Goal: Information Seeking & Learning: Learn about a topic

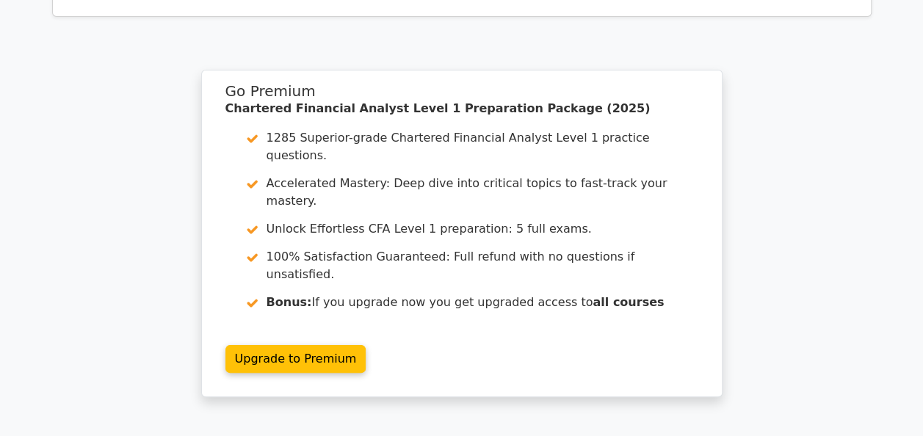
scroll to position [2856, 0]
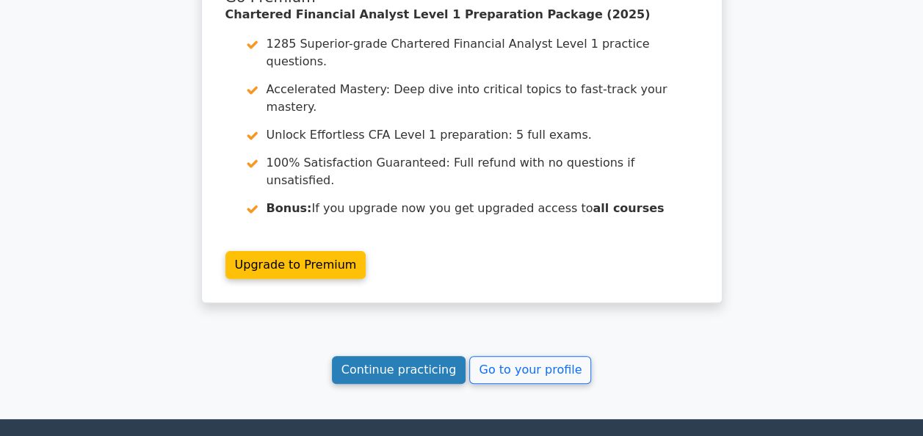
click at [410, 356] on link "Continue practicing" at bounding box center [399, 370] width 134 height 28
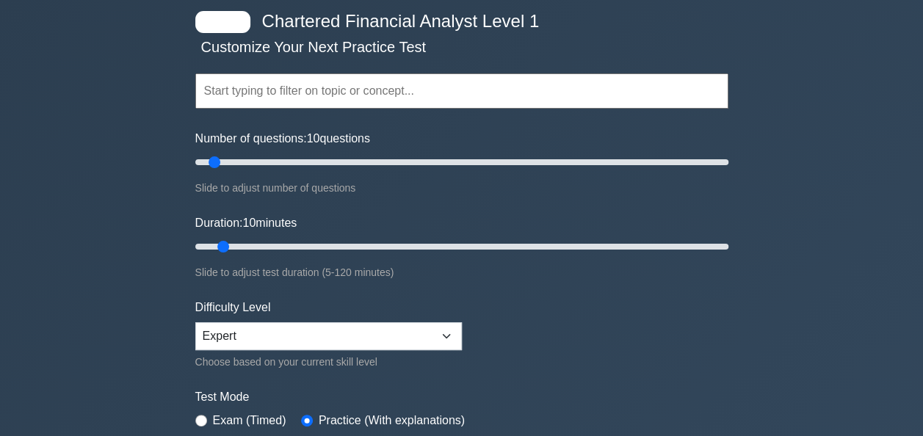
scroll to position [73, 0]
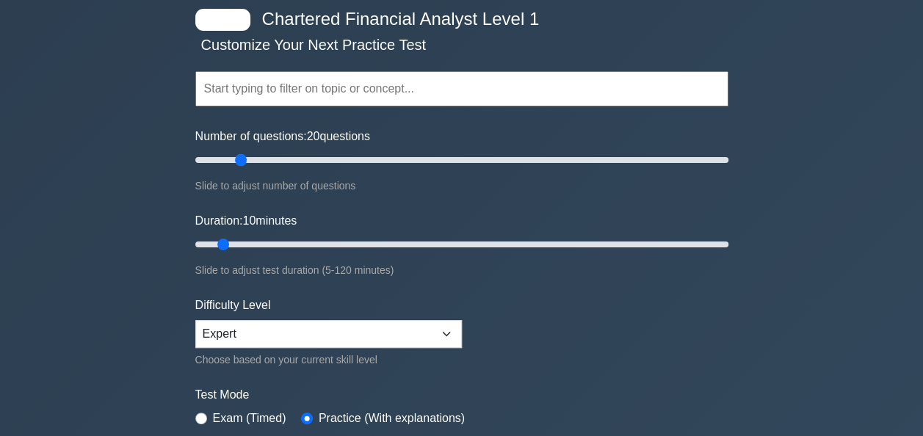
drag, startPoint x: 214, startPoint y: 156, endPoint x: 243, endPoint y: 170, distance: 32.5
type input "20"
click at [243, 169] on input "Number of questions: 20 questions" at bounding box center [461, 160] width 533 height 18
drag, startPoint x: 231, startPoint y: 242, endPoint x: 262, endPoint y: 244, distance: 30.9
type input "20"
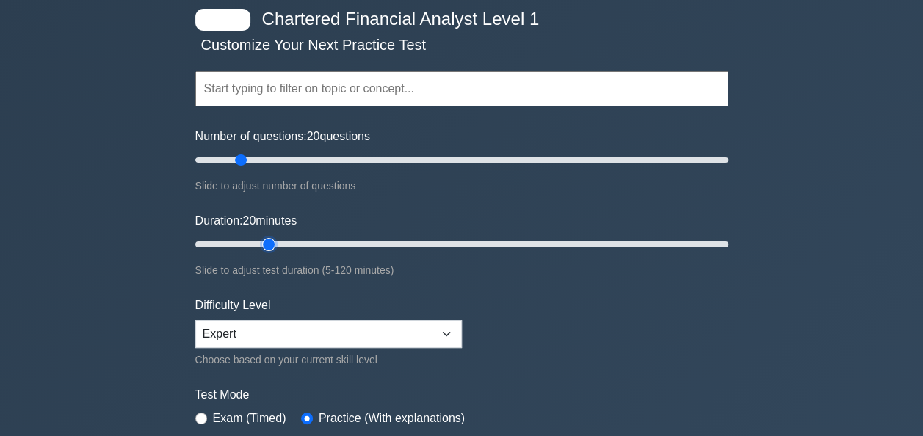
click at [262, 244] on input "Duration: 20 minutes" at bounding box center [461, 245] width 533 height 18
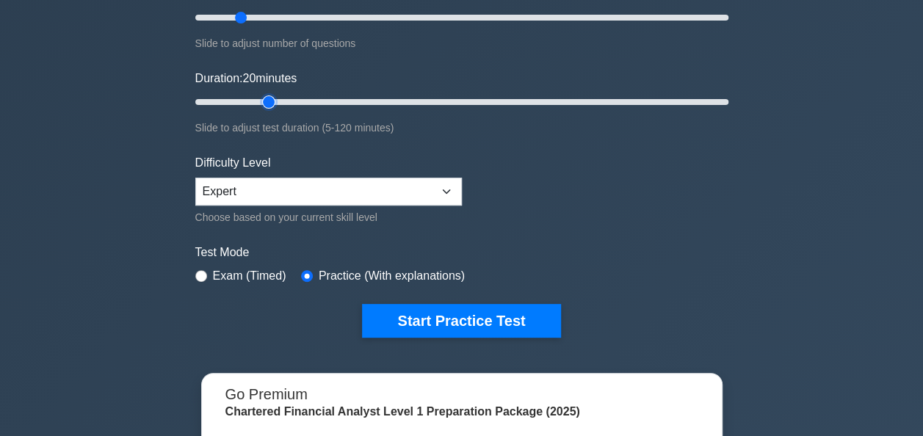
scroll to position [220, 0]
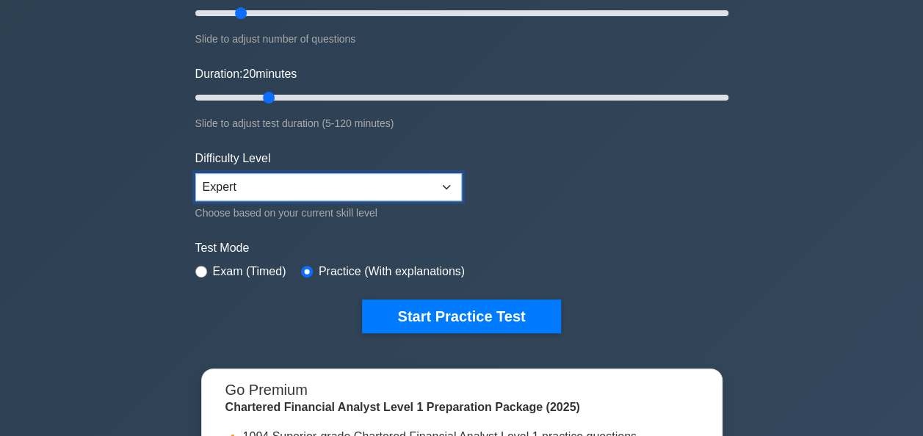
click at [410, 195] on select "Beginner Intermediate Expert" at bounding box center [328, 187] width 267 height 28
click at [409, 195] on select "Beginner Intermediate Expert" at bounding box center [328, 187] width 267 height 28
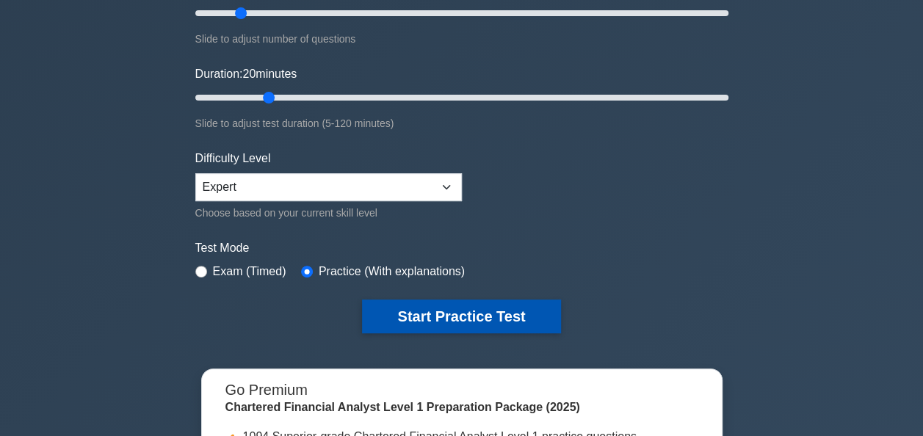
click at [432, 307] on button "Start Practice Test" at bounding box center [461, 317] width 198 height 34
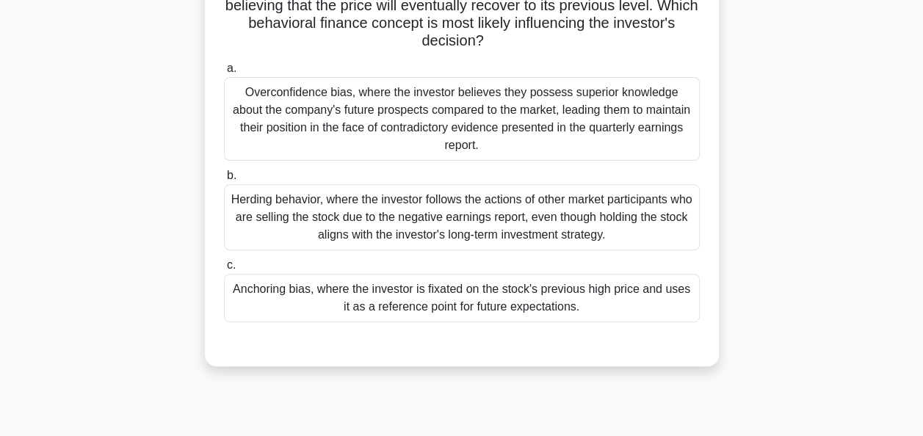
scroll to position [96, 0]
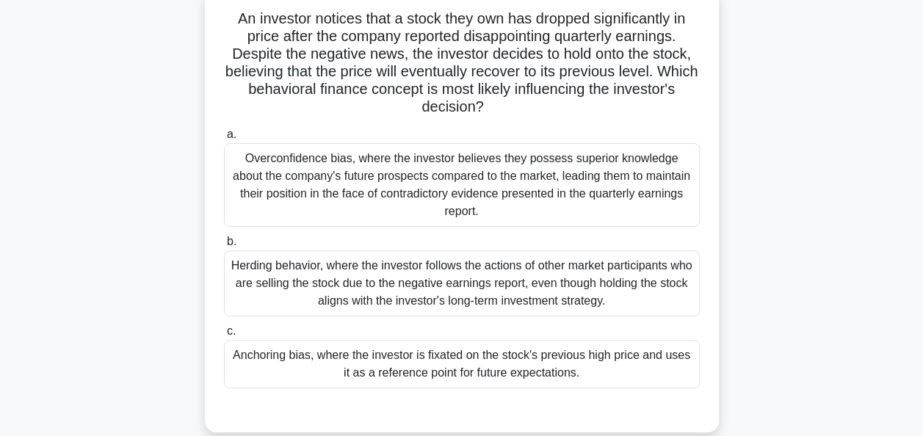
click at [428, 346] on div "Anchoring bias, where the investor is fixated on the stock's previous high pric…" at bounding box center [462, 364] width 476 height 48
click at [224, 336] on input "c. Anchoring bias, where the investor is fixated on the stock's previous high p…" at bounding box center [224, 332] width 0 height 10
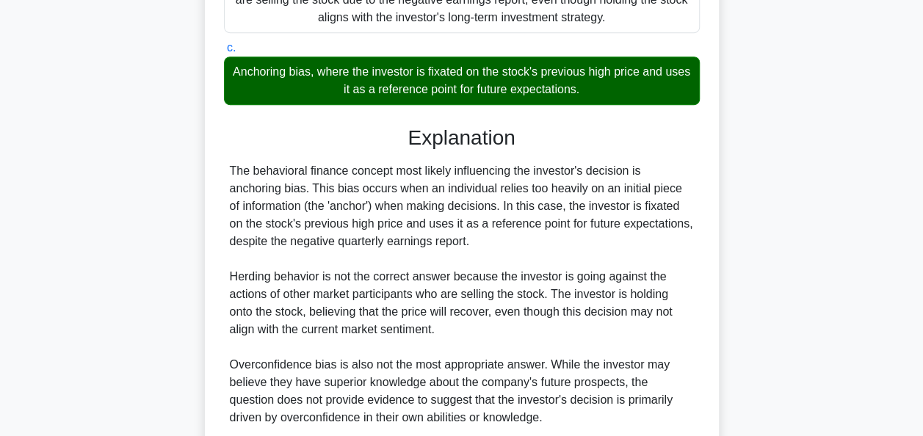
scroll to position [484, 0]
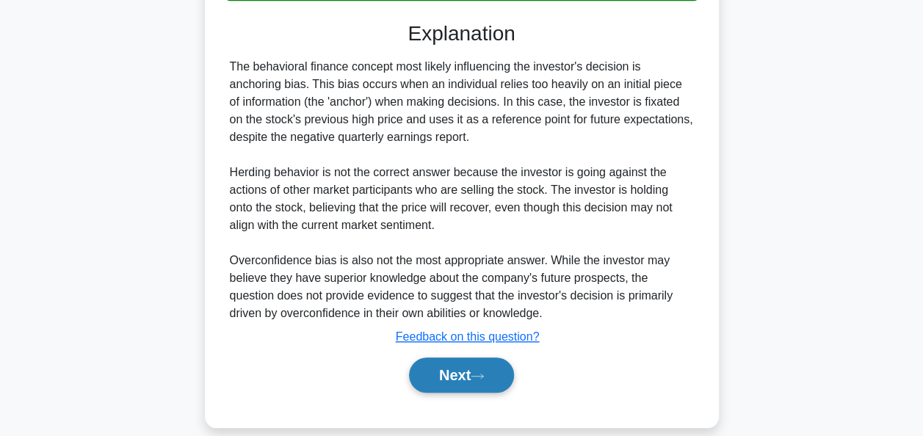
click at [438, 358] on button "Next" at bounding box center [461, 375] width 105 height 35
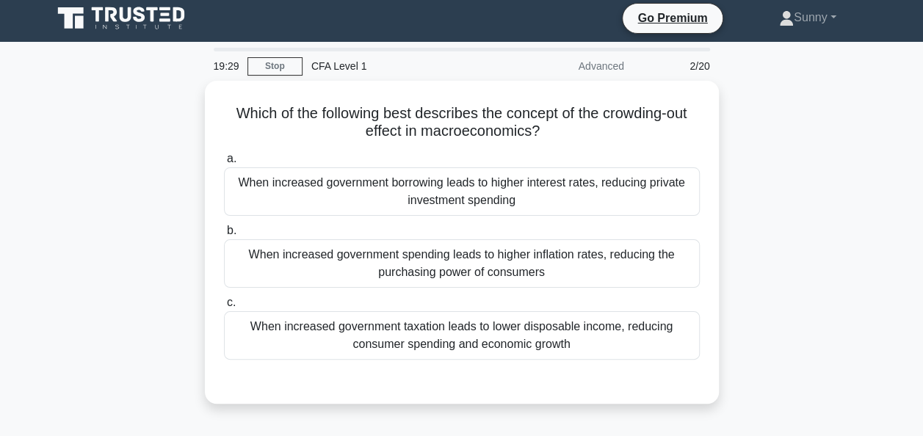
scroll to position [0, 0]
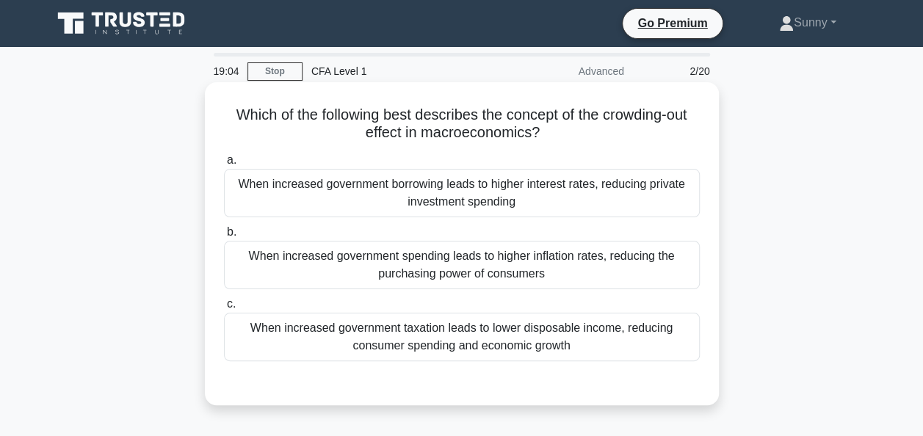
click at [477, 182] on div "When increased government borrowing leads to higher interest rates, reducing pr…" at bounding box center [462, 193] width 476 height 48
click at [224, 165] on input "a. When increased government borrowing leads to higher interest rates, reducing…" at bounding box center [224, 161] width 0 height 10
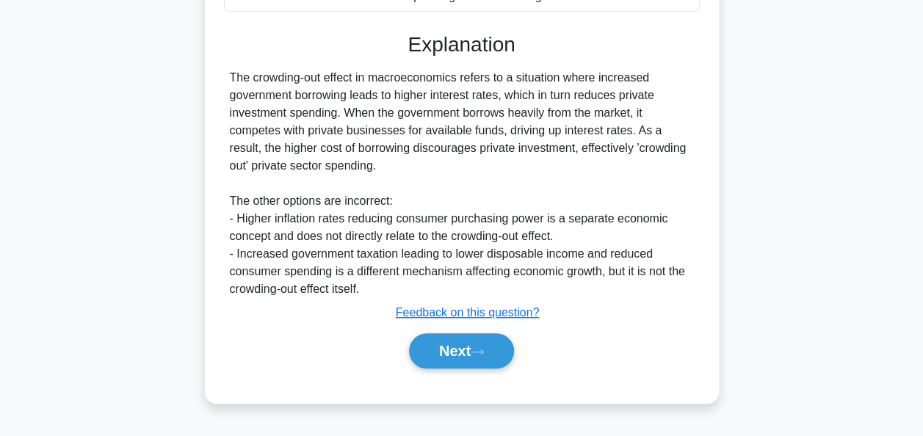
scroll to position [357, 0]
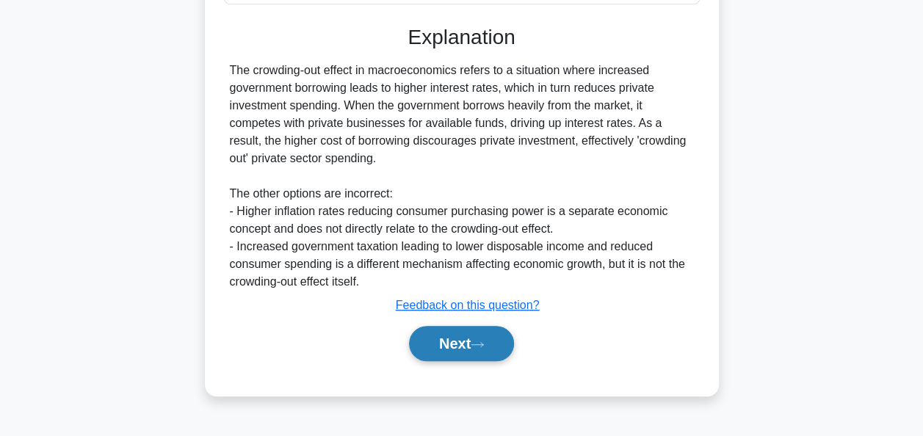
click at [460, 331] on button "Next" at bounding box center [461, 343] width 105 height 35
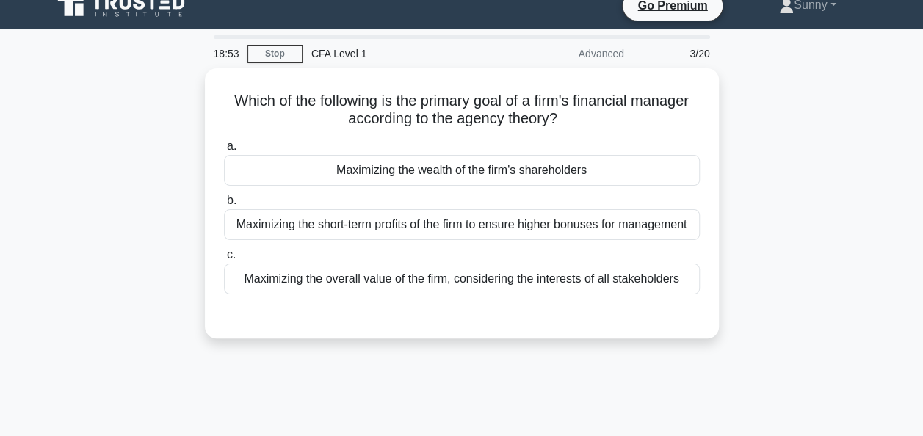
scroll to position [0, 0]
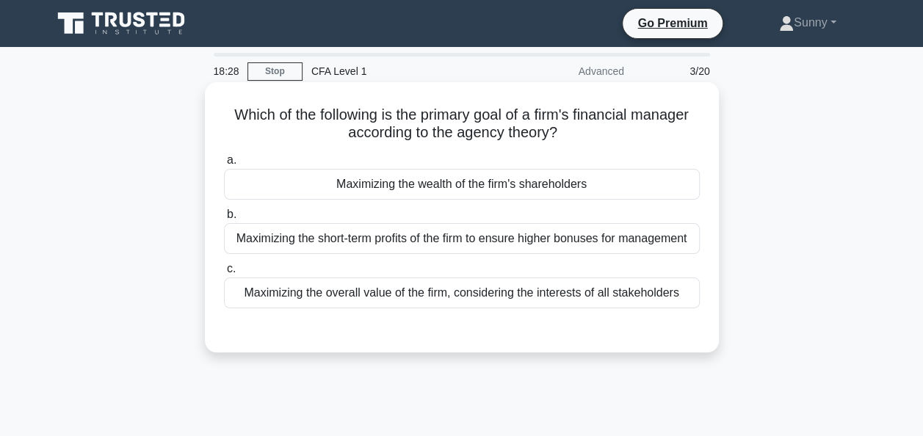
click at [441, 245] on div "Maximizing the short-term profits of the firm to ensure higher bonuses for mana…" at bounding box center [462, 238] width 476 height 31
click at [224, 220] on input "b. Maximizing the short-term profits of the firm to ensure higher bonuses for m…" at bounding box center [224, 215] width 0 height 10
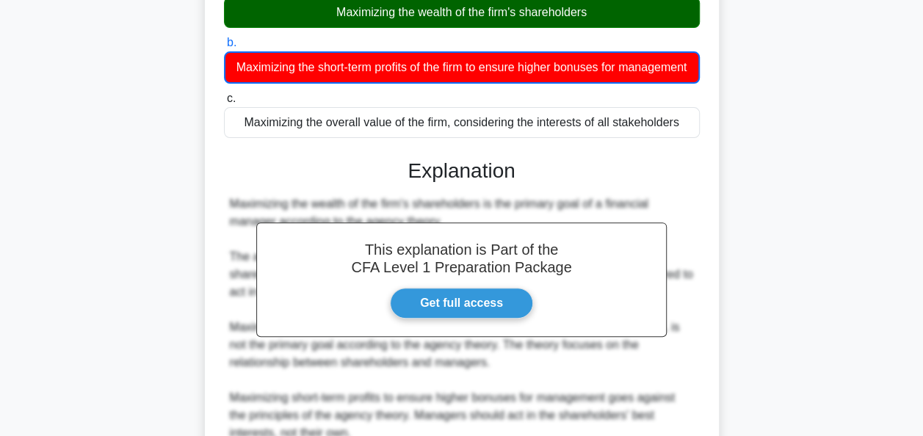
scroll to position [357, 0]
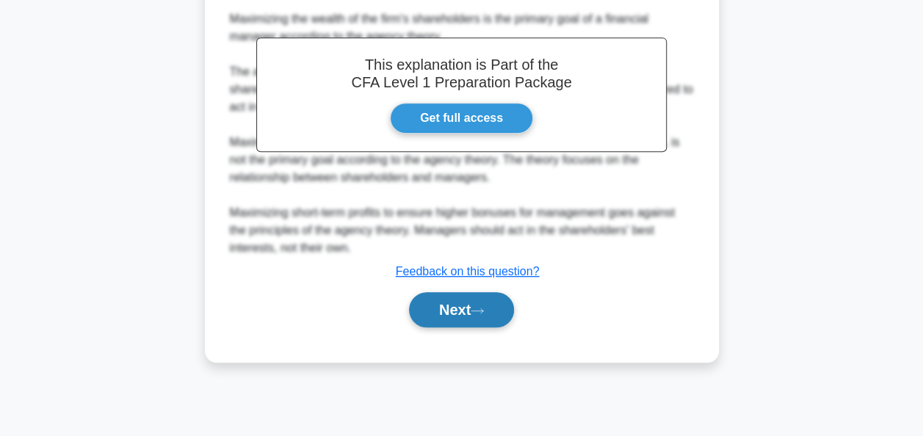
click at [478, 320] on button "Next" at bounding box center [461, 309] width 105 height 35
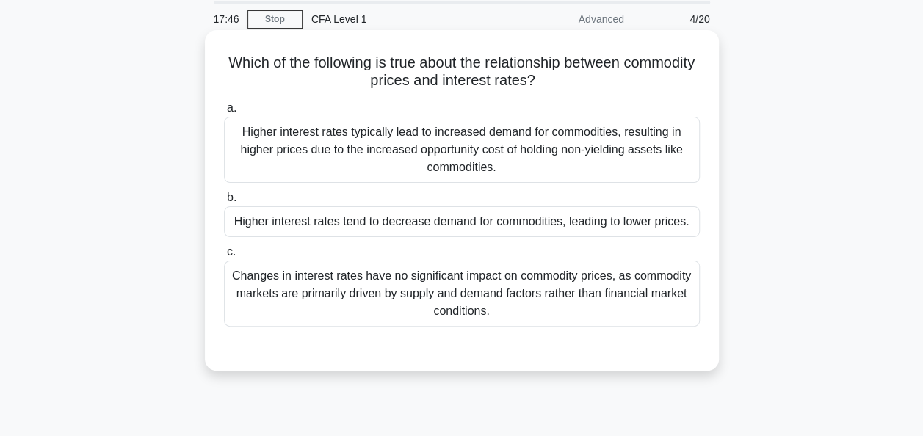
scroll to position [73, 0]
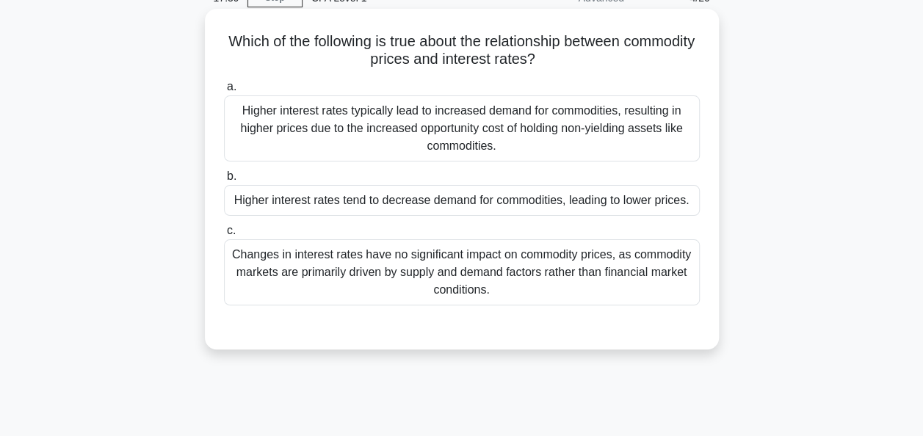
click at [421, 276] on div "Changes in interest rates have no significant impact on commodity prices, as co…" at bounding box center [462, 272] width 476 height 66
click at [224, 236] on input "c. Changes in interest rates have no significant impact on commodity prices, as…" at bounding box center [224, 231] width 0 height 10
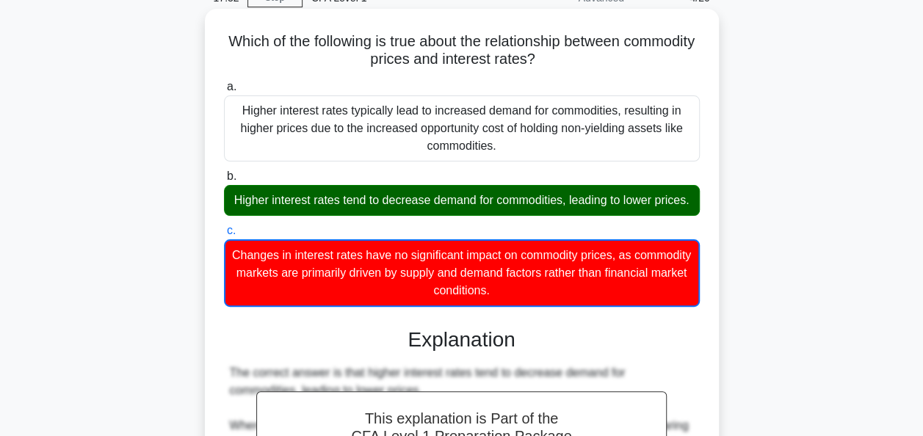
drag, startPoint x: 259, startPoint y: 46, endPoint x: 619, endPoint y: 63, distance: 360.4
click at [619, 63] on h5 "Which of the following is true about the relationship between commodity prices …" at bounding box center [462, 50] width 479 height 37
copy h5 "Which of the following is true about the relationship between commodity prices …"
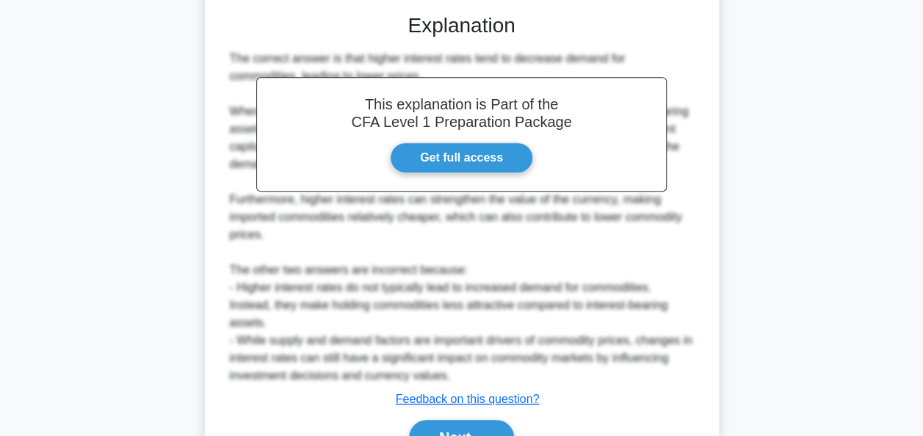
scroll to position [486, 0]
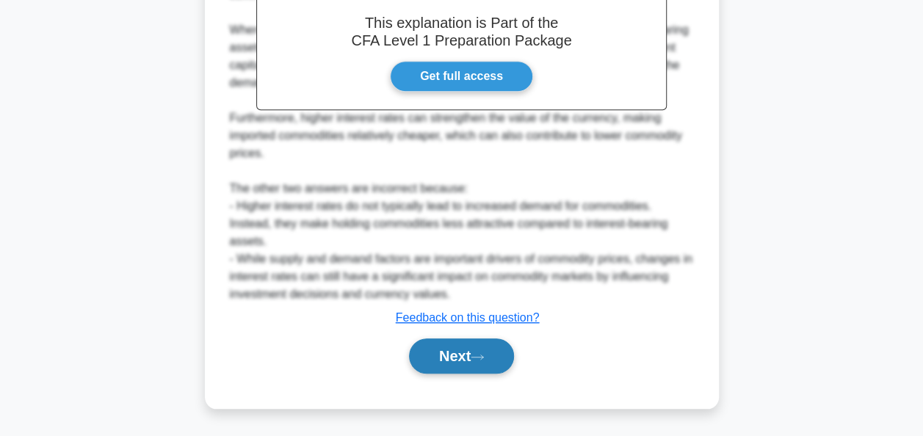
click at [457, 347] on button "Next" at bounding box center [461, 356] width 105 height 35
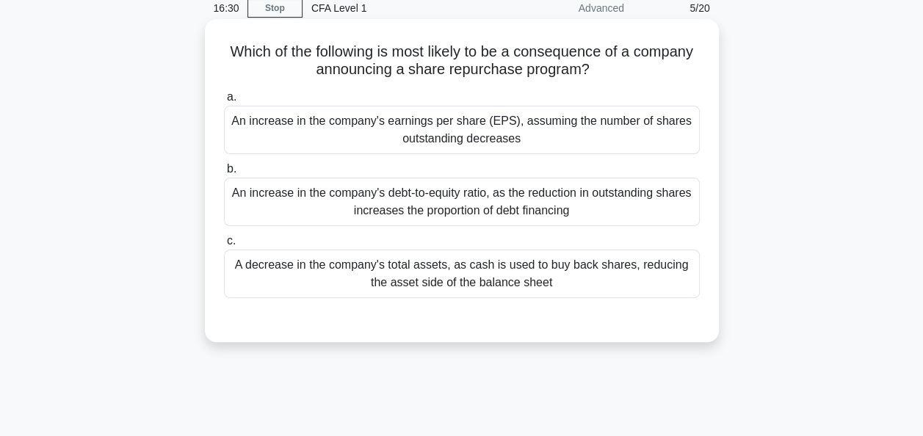
scroll to position [0, 0]
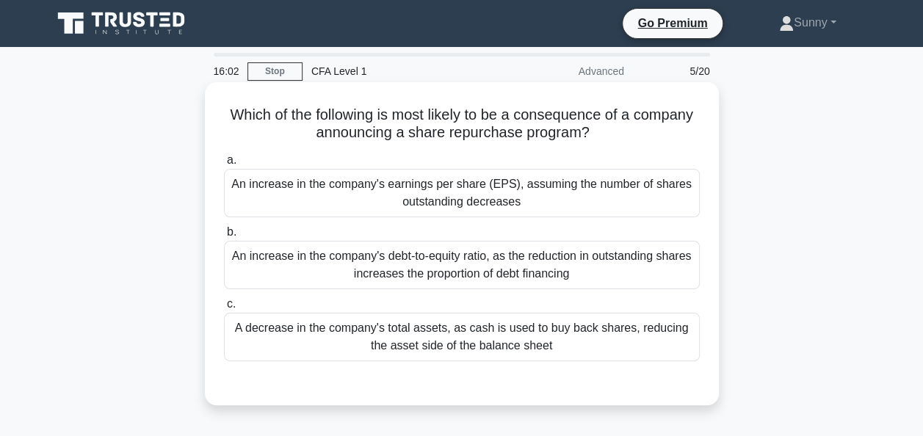
click at [415, 202] on div "An increase in the company's earnings per share (EPS), assuming the number of s…" at bounding box center [462, 193] width 476 height 48
click at [224, 165] on input "a. An increase in the company's earnings per share (EPS), assuming the number o…" at bounding box center [224, 161] width 0 height 10
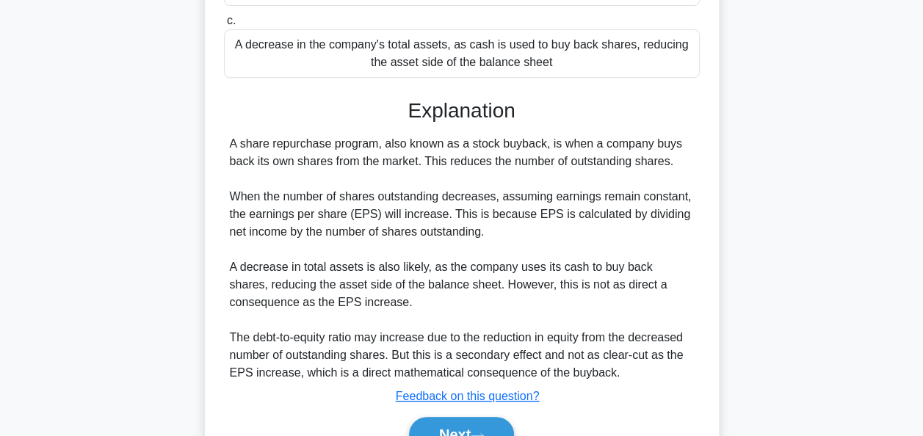
scroll to position [361, 0]
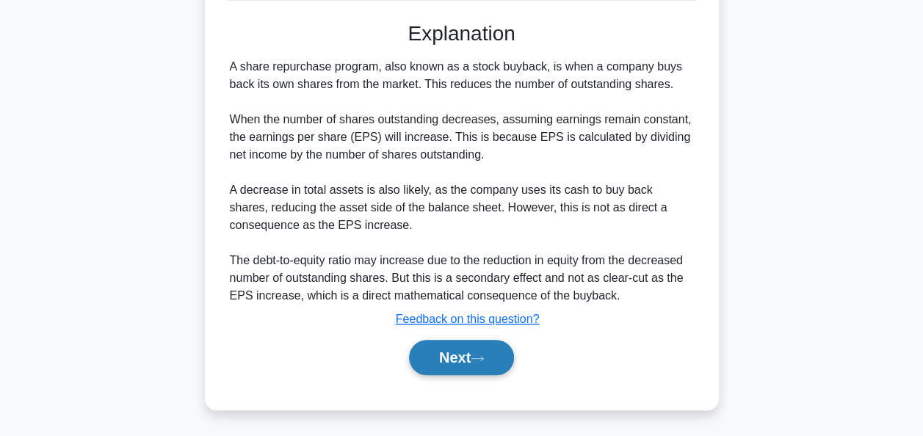
click at [433, 356] on button "Next" at bounding box center [461, 357] width 105 height 35
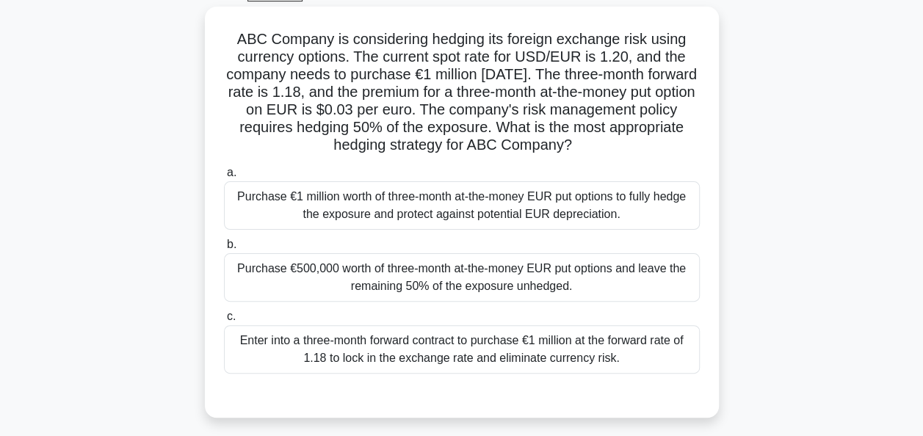
scroll to position [63, 0]
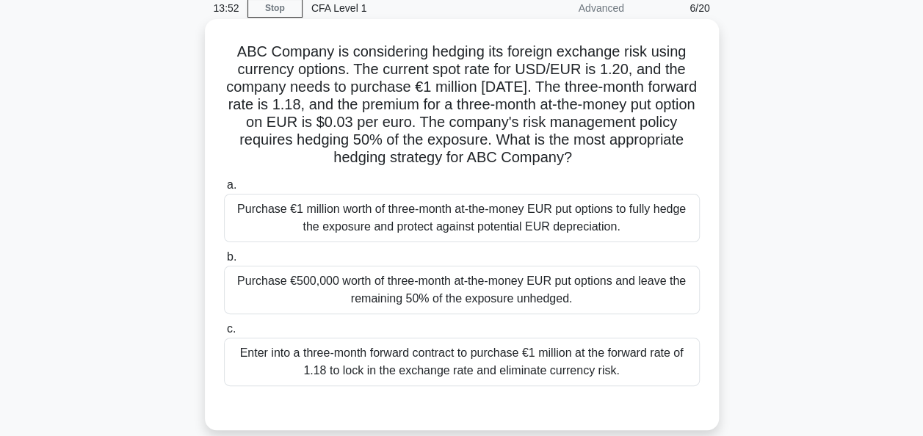
click at [295, 300] on div "Purchase €500,000 worth of three-month at-the-money EUR put options and leave t…" at bounding box center [462, 290] width 476 height 48
click at [224, 262] on input "b. Purchase €500,000 worth of three-month at-the-money EUR put options and leav…" at bounding box center [224, 258] width 0 height 10
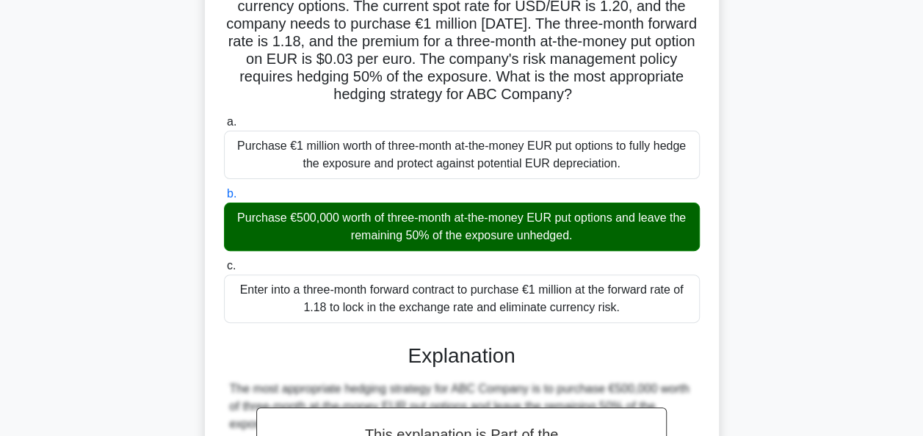
scroll to position [0, 0]
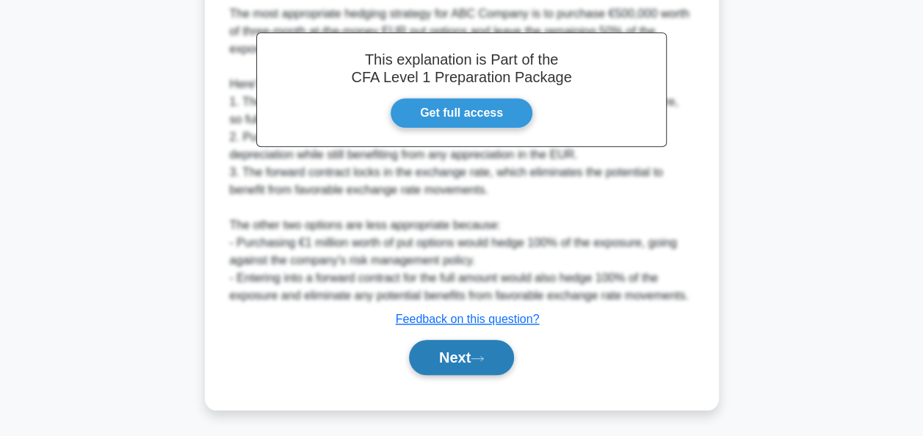
click at [436, 348] on button "Next" at bounding box center [461, 357] width 105 height 35
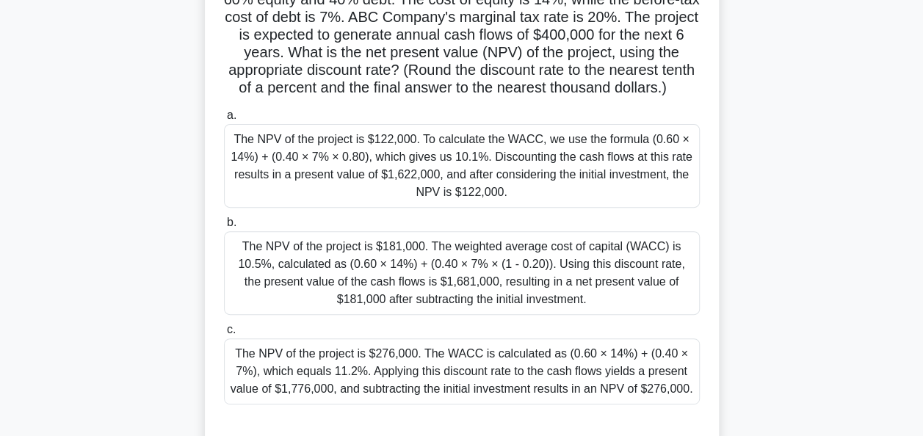
scroll to position [147, 0]
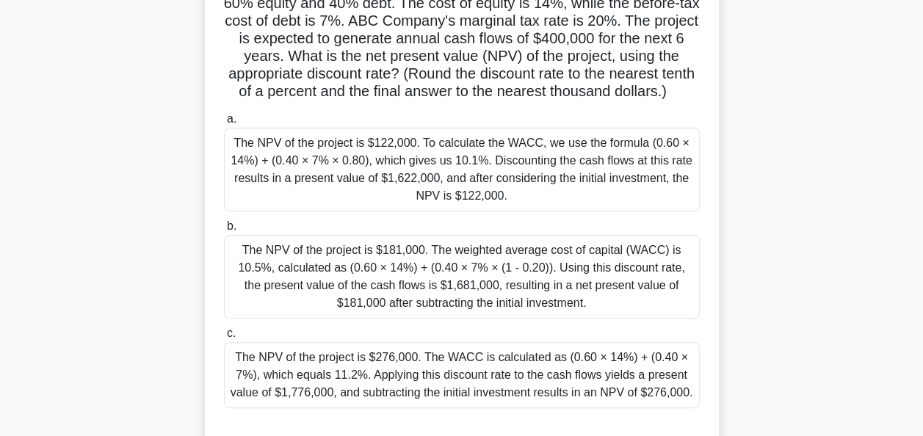
click at [492, 291] on div "The NPV of the project is $181,000. The weighted average cost of capital (WACC)…" at bounding box center [462, 277] width 476 height 84
click at [224, 231] on input "b. The NPV of the project is $181,000. The weighted average cost of capital (WA…" at bounding box center [224, 227] width 0 height 10
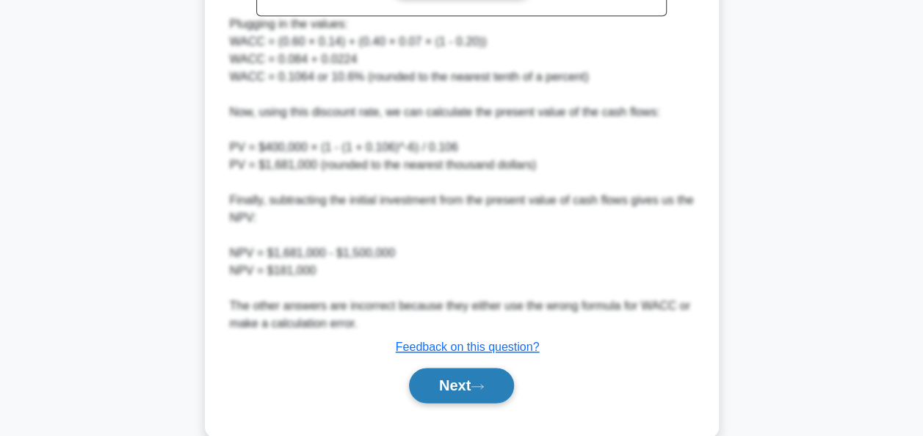
scroll to position [784, 0]
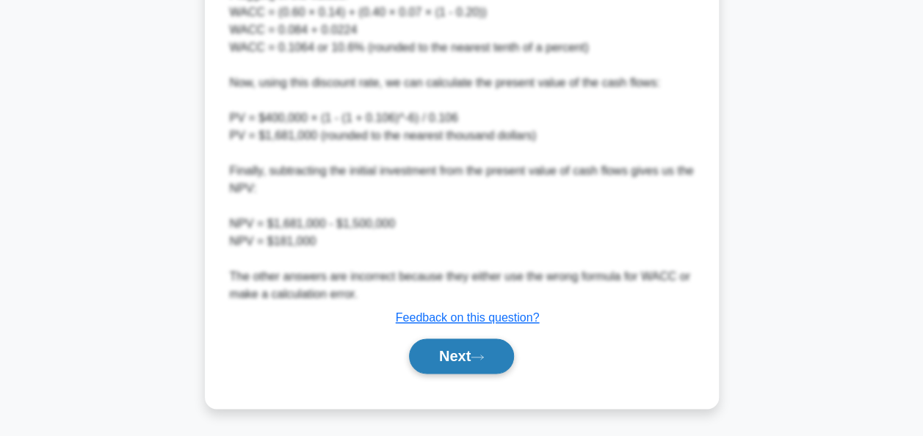
click at [461, 358] on button "Next" at bounding box center [461, 356] width 105 height 35
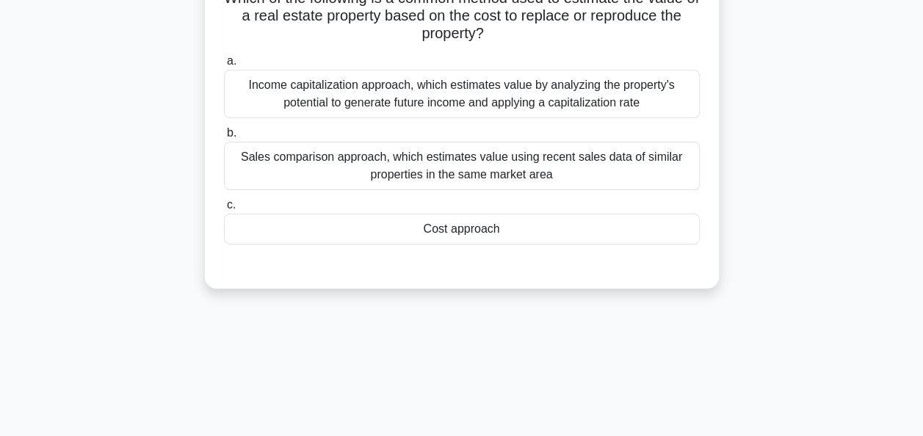
scroll to position [0, 0]
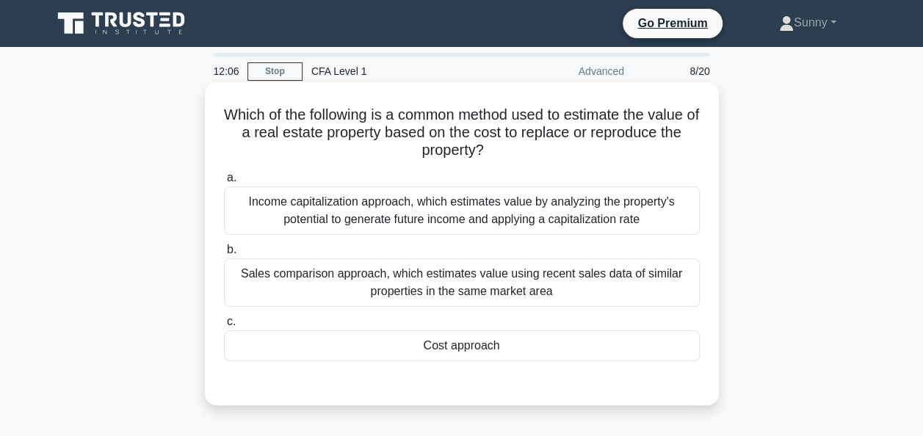
click at [454, 348] on div "Cost approach" at bounding box center [462, 346] width 476 height 31
click at [224, 327] on input "c. Cost approach" at bounding box center [224, 322] width 0 height 10
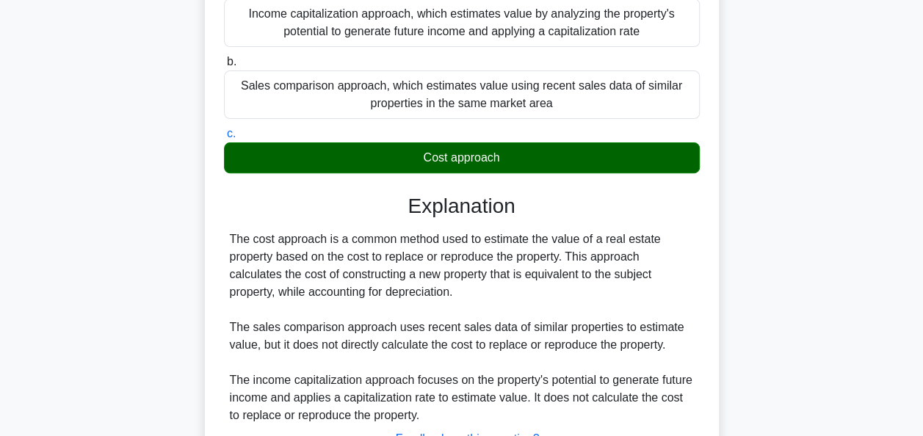
scroll to position [357, 0]
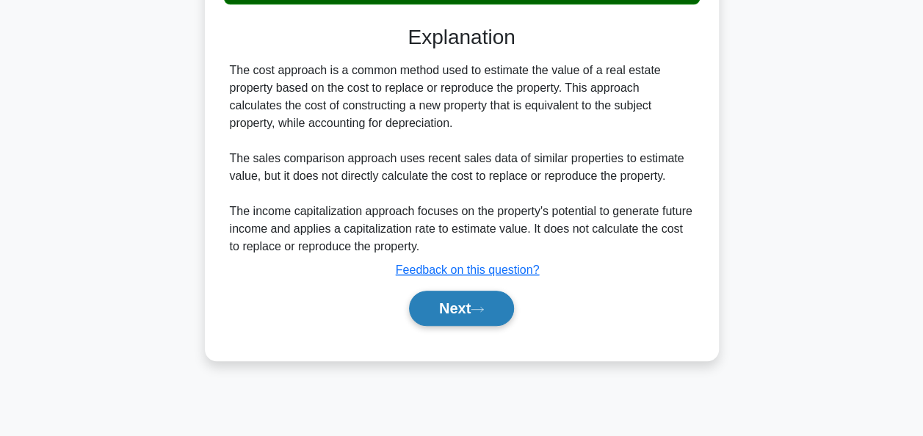
click at [465, 299] on button "Next" at bounding box center [461, 308] width 105 height 35
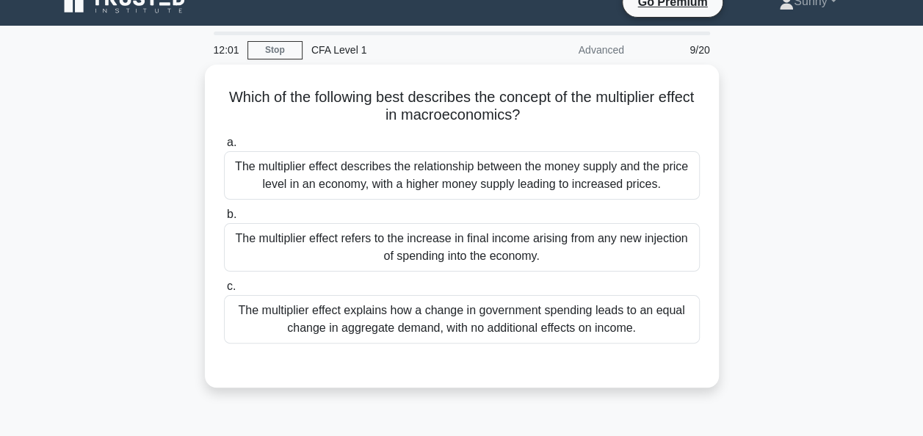
scroll to position [0, 0]
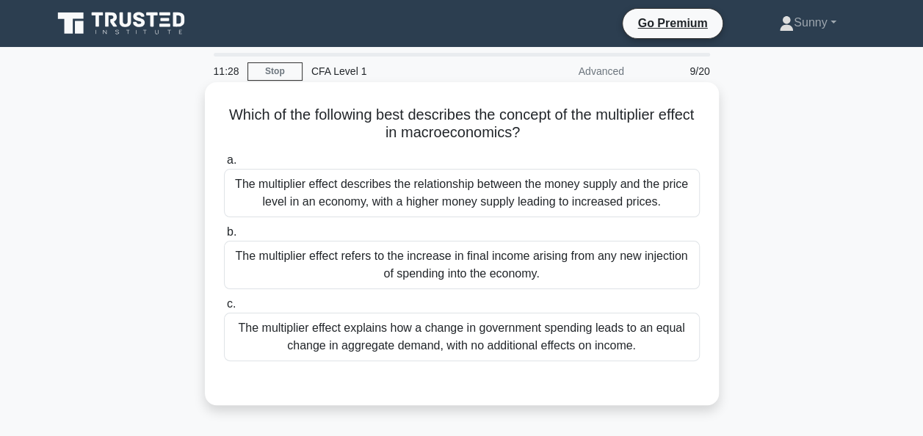
click at [417, 269] on div "The multiplier effect refers to the increase in final income arising from any n…" at bounding box center [462, 265] width 476 height 48
click at [224, 237] on input "b. The multiplier effect refers to the increase in final income arising from an…" at bounding box center [224, 233] width 0 height 10
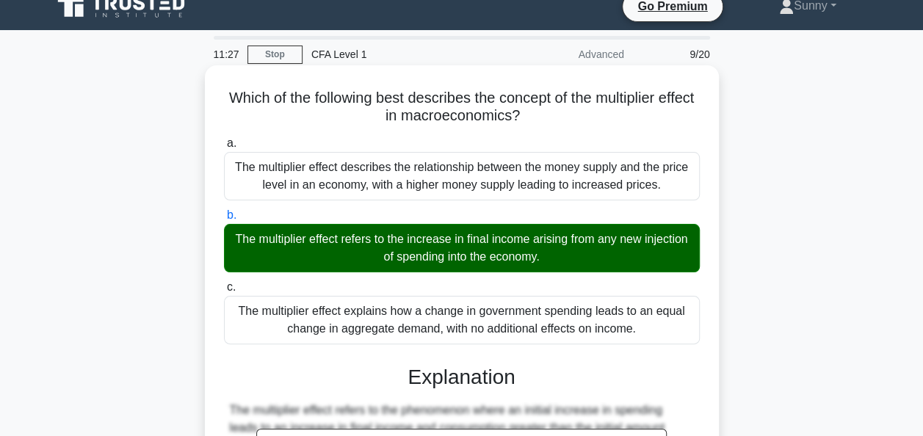
scroll to position [367, 0]
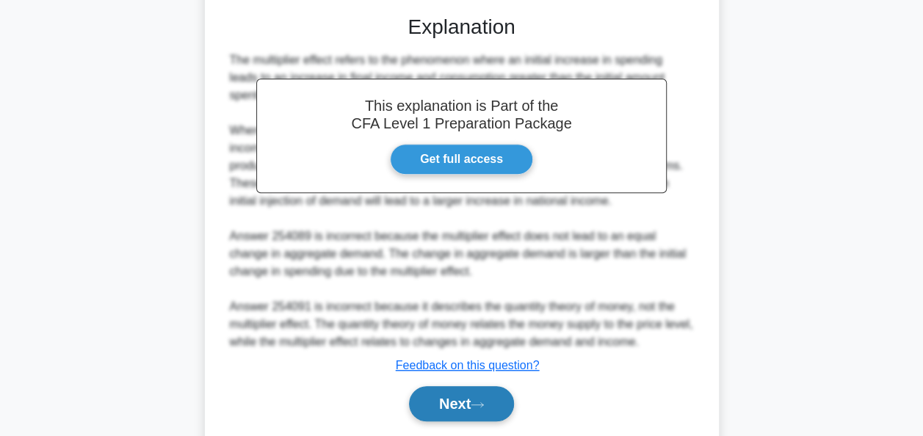
click at [464, 397] on button "Next" at bounding box center [461, 403] width 105 height 35
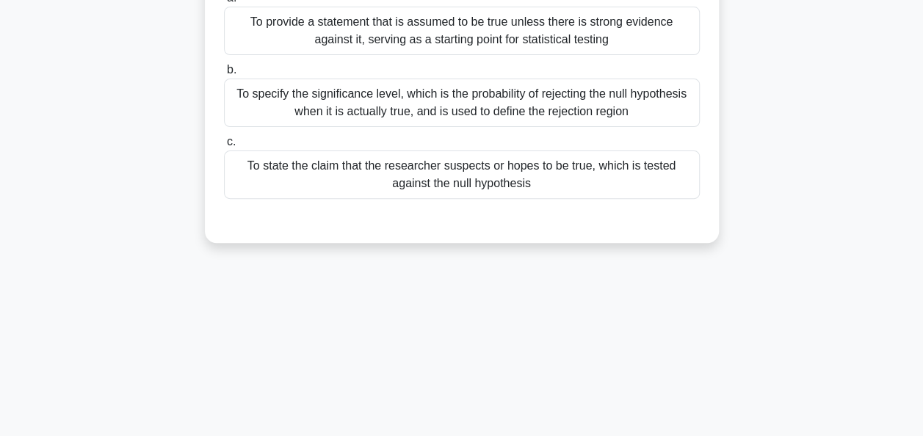
scroll to position [0, 0]
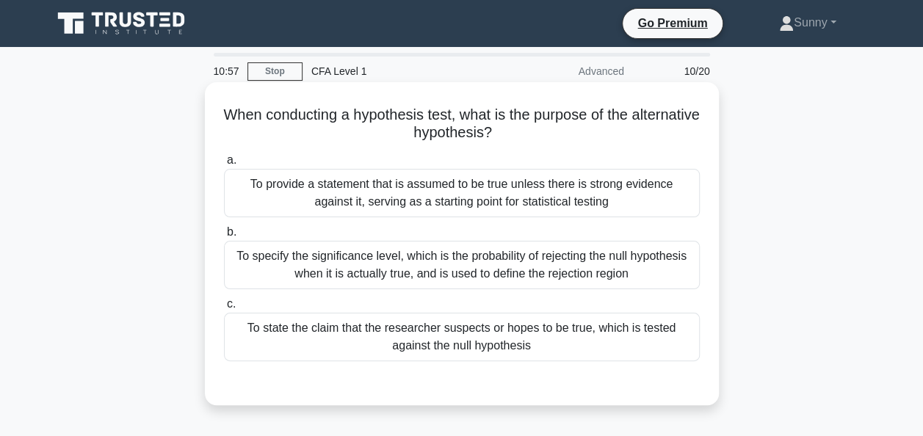
click at [494, 345] on div "To state the claim that the researcher suspects or hopes to be true, which is t…" at bounding box center [462, 337] width 476 height 48
click at [224, 309] on input "c. To state the claim that the researcher suspects or hopes to be true, which i…" at bounding box center [224, 305] width 0 height 10
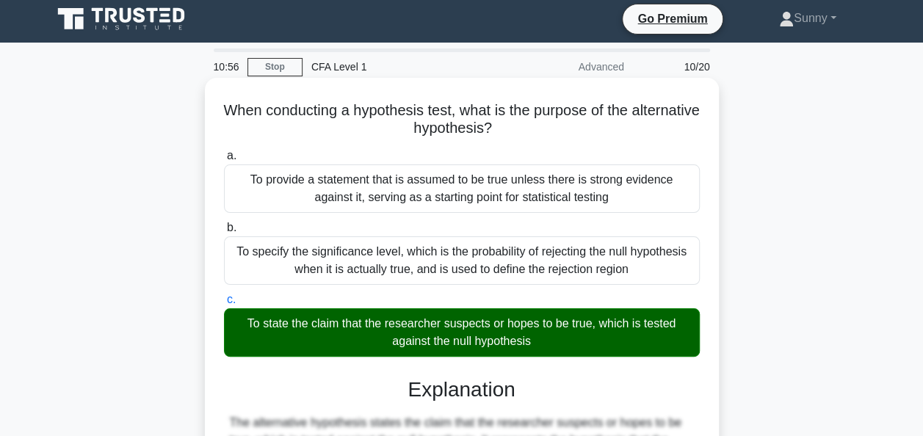
scroll to position [357, 0]
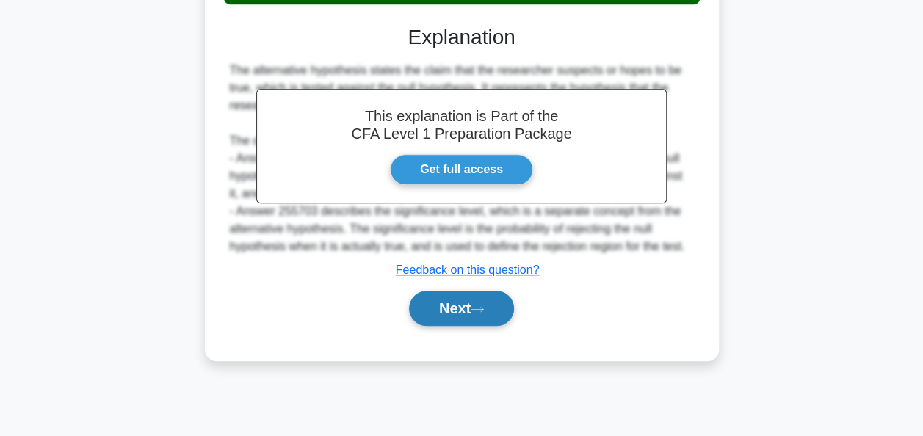
click at [454, 313] on button "Next" at bounding box center [461, 308] width 105 height 35
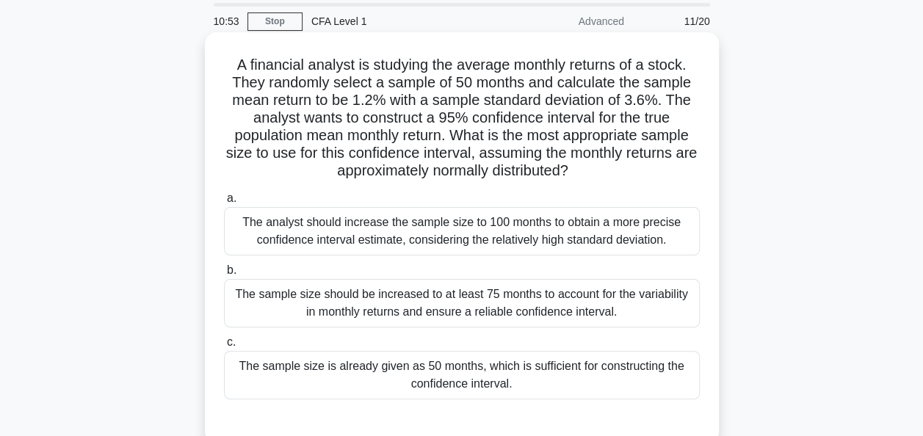
scroll to position [73, 0]
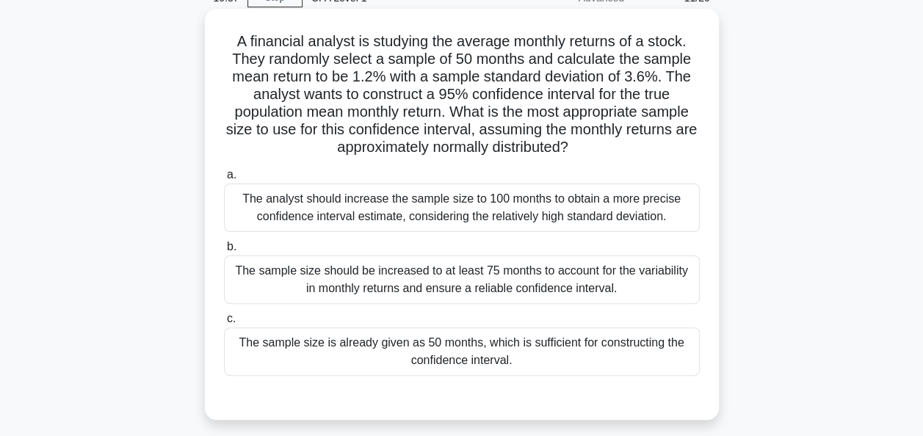
click at [455, 355] on div "The sample size is already given as 50 months, which is sufficient for construc…" at bounding box center [462, 352] width 476 height 48
click at [224, 324] on input "c. The sample size is already given as 50 months, which is sufficient for const…" at bounding box center [224, 319] width 0 height 10
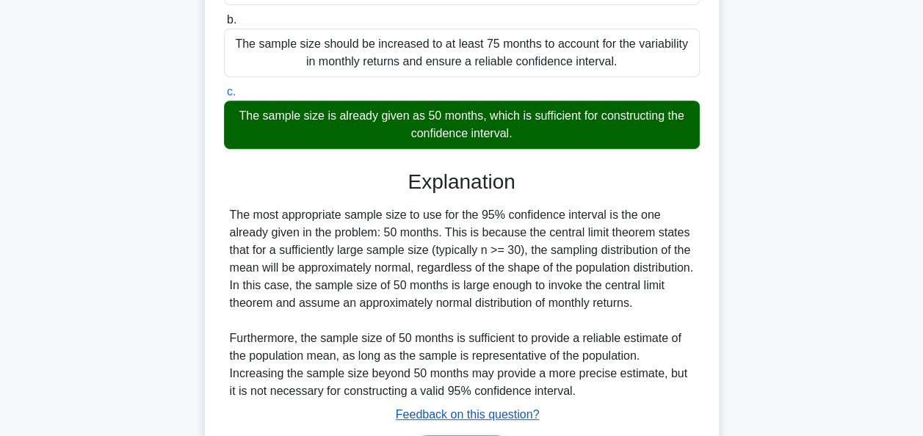
scroll to position [414, 0]
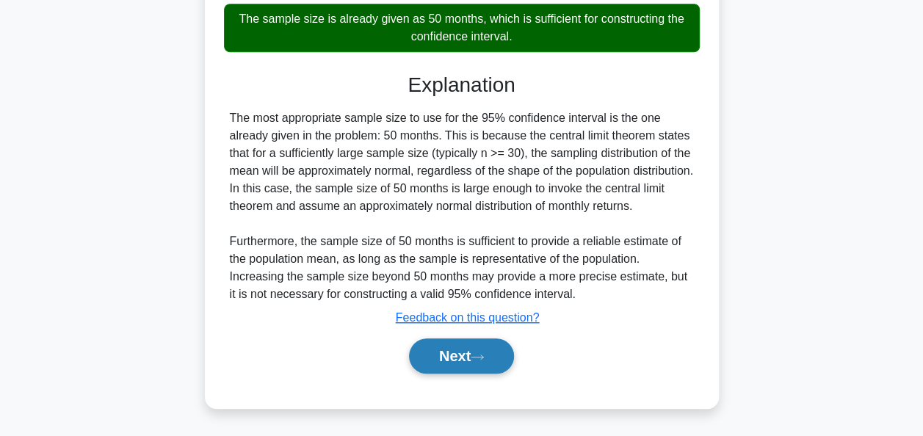
click at [445, 366] on button "Next" at bounding box center [461, 356] width 105 height 35
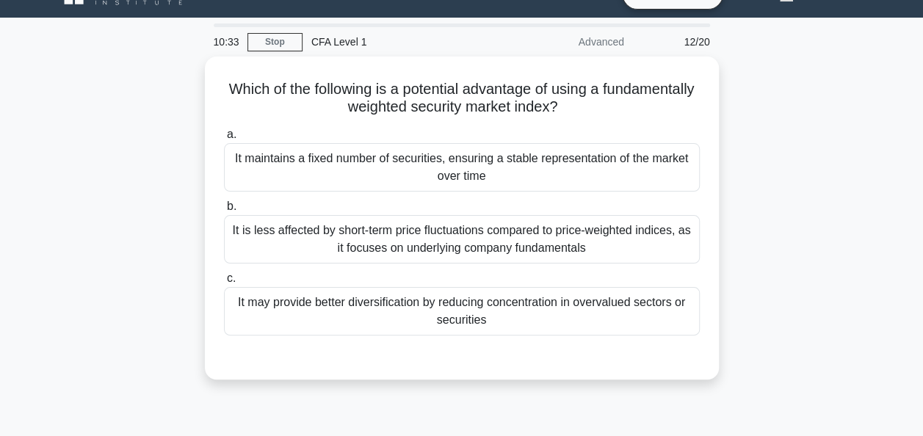
scroll to position [0, 0]
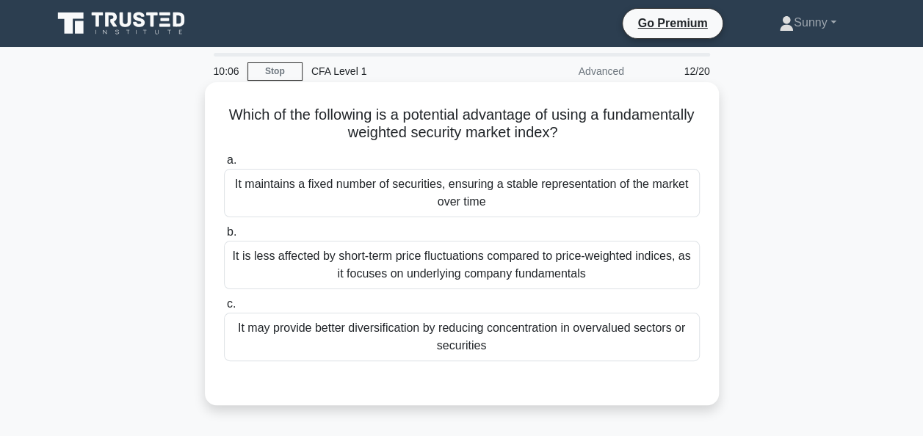
click at [454, 259] on div "It is less affected by short-term price fluctuations compared to price-weighted…" at bounding box center [462, 265] width 476 height 48
click at [224, 237] on input "b. It is less affected by short-term price fluctuations compared to price-weigh…" at bounding box center [224, 233] width 0 height 10
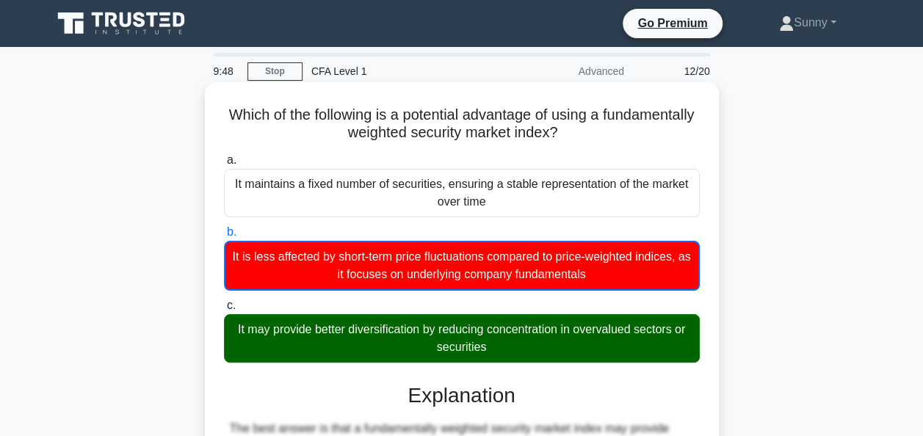
scroll to position [367, 0]
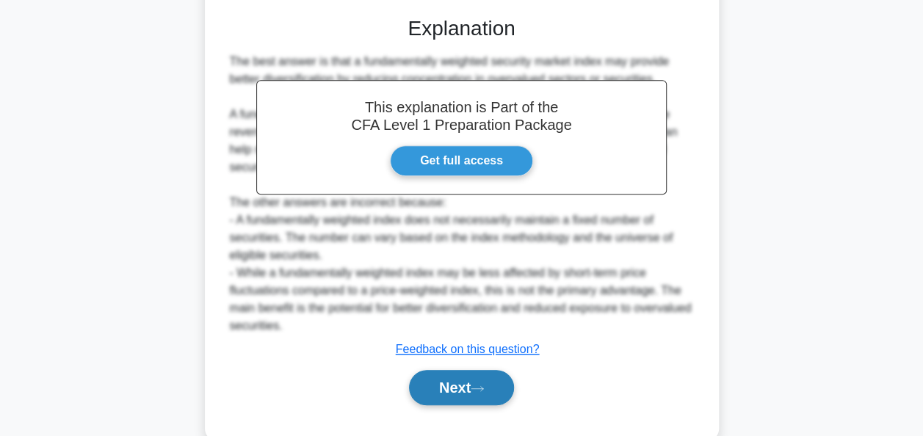
click at [465, 388] on button "Next" at bounding box center [461, 387] width 105 height 35
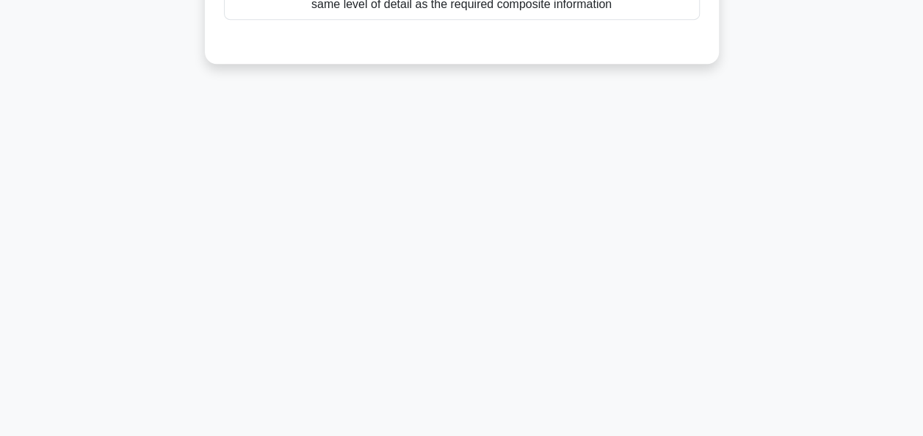
scroll to position [0, 0]
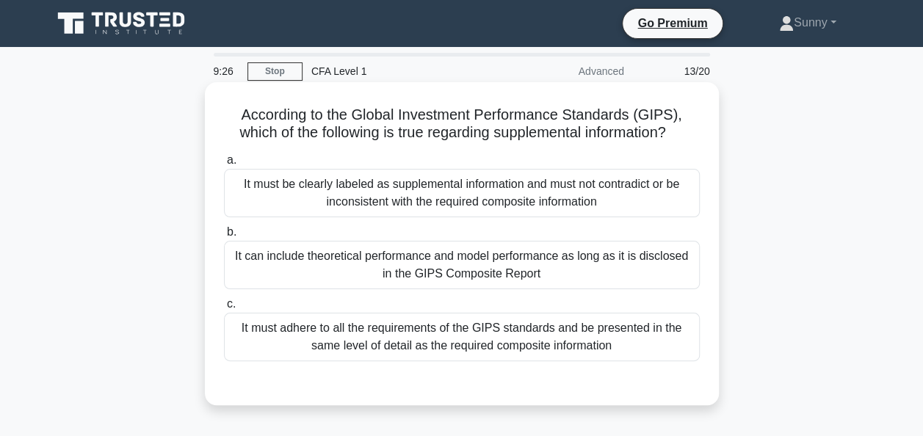
click at [414, 197] on div "It must be clearly labeled as supplemental information and must not contradict …" at bounding box center [462, 193] width 476 height 48
click at [224, 165] on input "a. It must be clearly labeled as supplemental information and must not contradi…" at bounding box center [224, 161] width 0 height 10
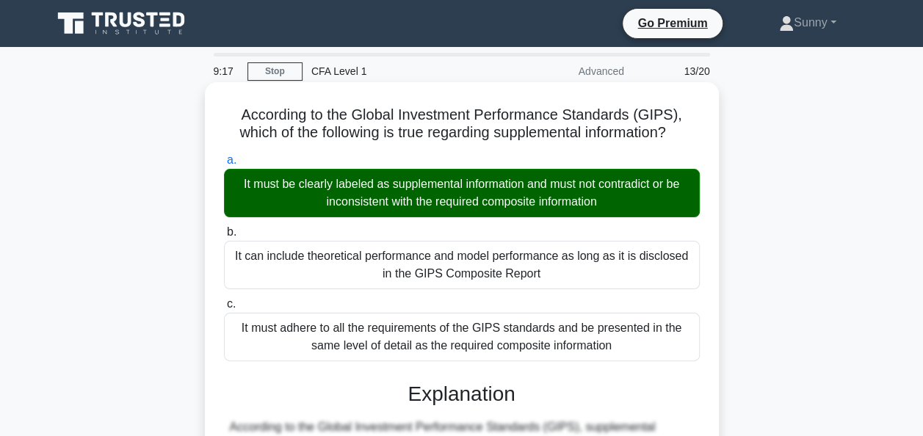
drag, startPoint x: 246, startPoint y: 119, endPoint x: 629, endPoint y: 356, distance: 449.9
click at [629, 356] on div "According to the Global Investment Performance Standards (GIPS), which of the f…" at bounding box center [462, 391] width 502 height 606
copy div "According to the Global Investment Performance Standards (GIPS), which of the f…"
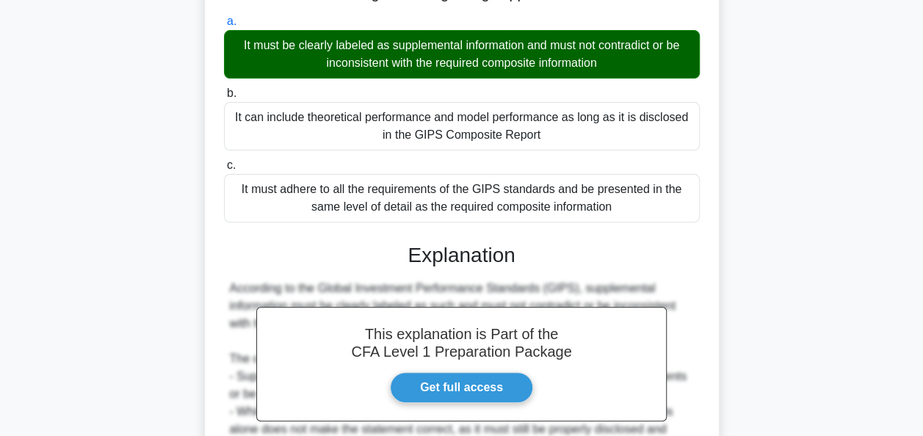
scroll to position [357, 0]
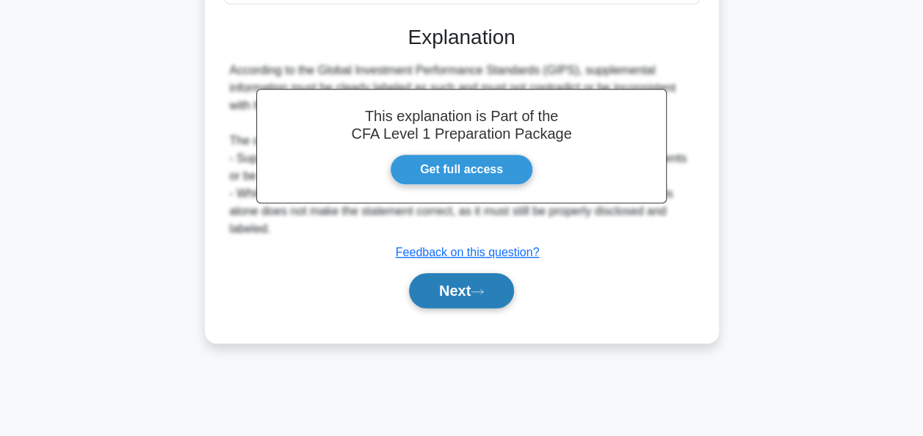
click at [429, 284] on button "Next" at bounding box center [461, 290] width 105 height 35
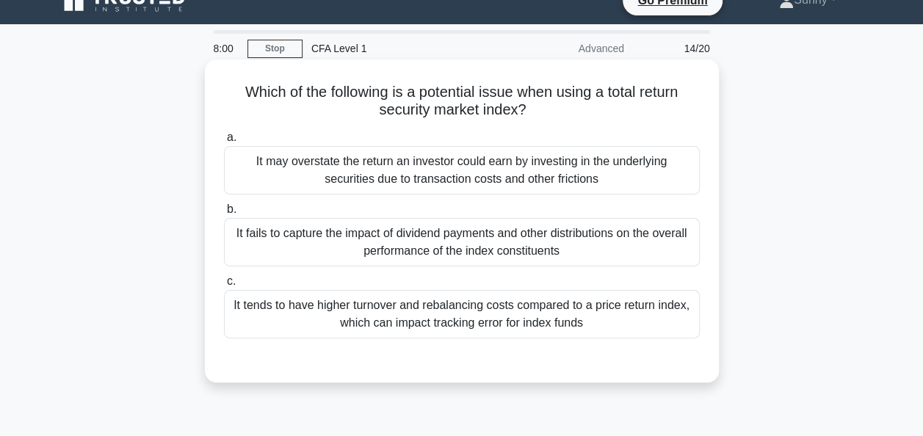
scroll to position [0, 0]
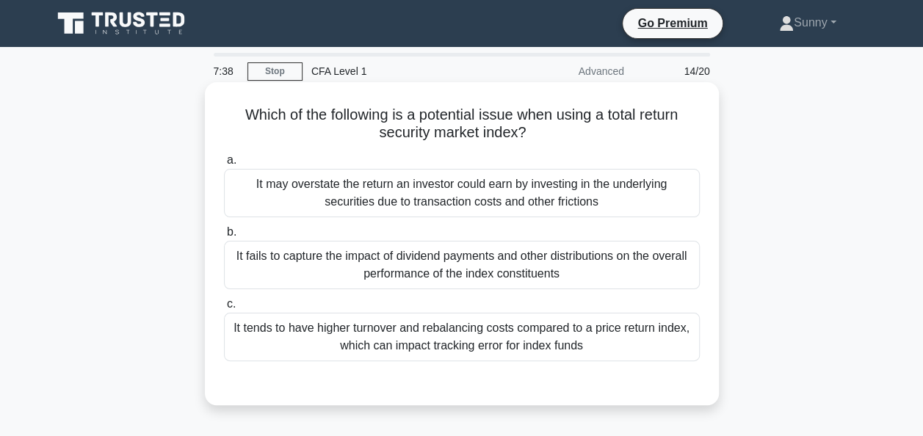
click at [454, 336] on div "It tends to have higher turnover and rebalancing costs compared to a price retu…" at bounding box center [462, 337] width 476 height 48
click at [224, 309] on input "c. It tends to have higher turnover and rebalancing costs compared to a price r…" at bounding box center [224, 305] width 0 height 10
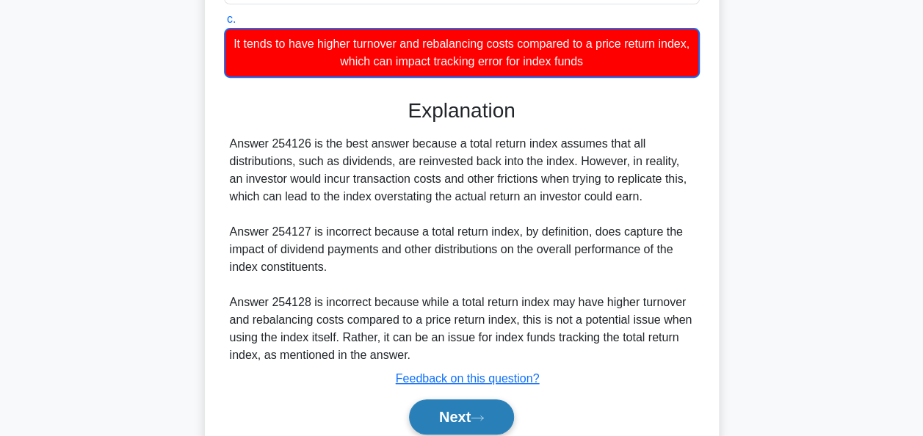
scroll to position [357, 0]
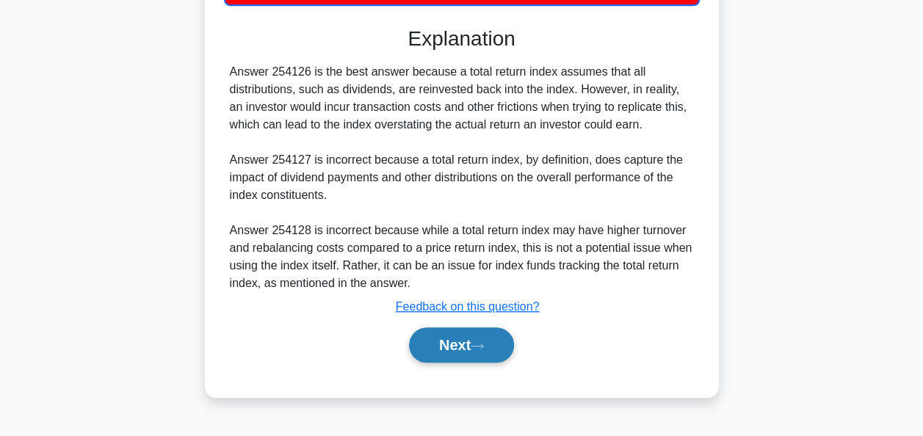
click at [461, 356] on button "Next" at bounding box center [461, 345] width 105 height 35
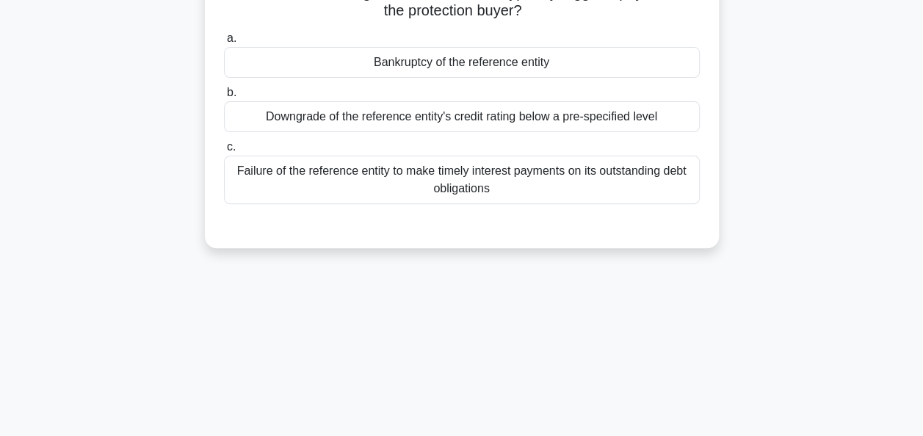
scroll to position [0, 0]
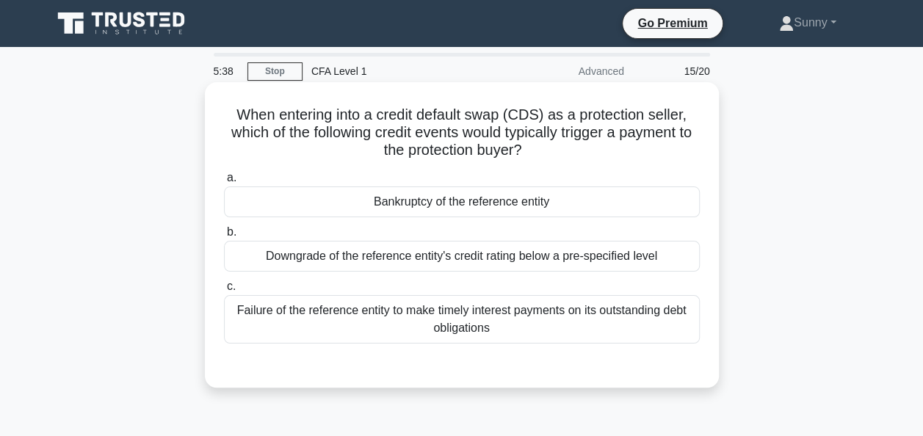
click at [442, 209] on div "Bankruptcy of the reference entity" at bounding box center [462, 202] width 476 height 31
click at [224, 183] on input "a. Bankruptcy of the reference entity" at bounding box center [224, 178] width 0 height 10
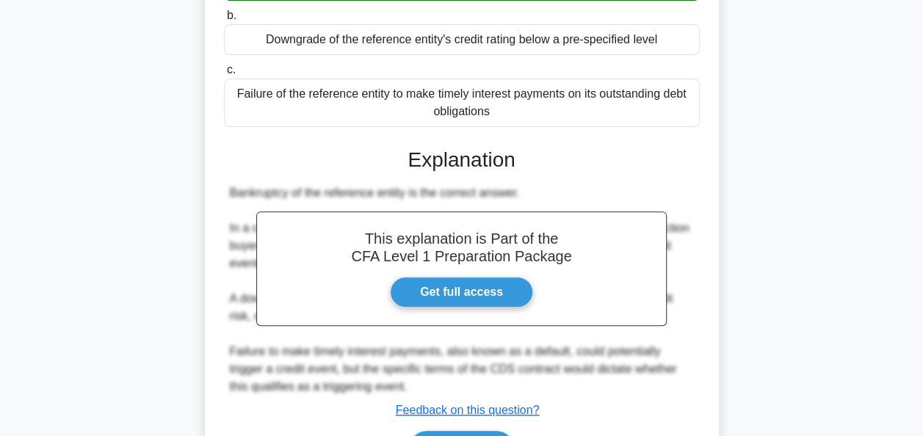
scroll to position [357, 0]
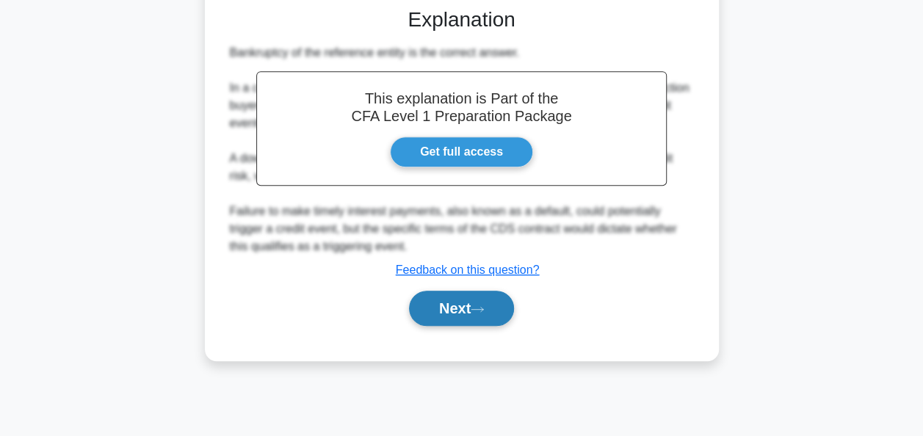
click at [453, 303] on button "Next" at bounding box center [461, 308] width 105 height 35
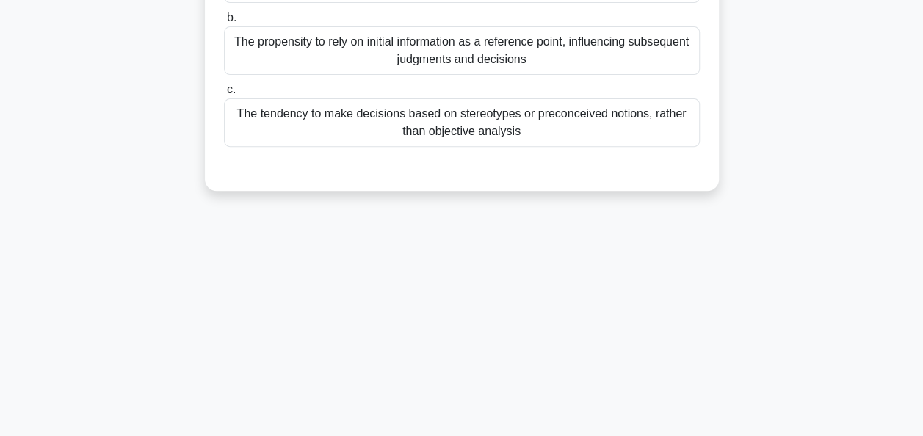
scroll to position [63, 0]
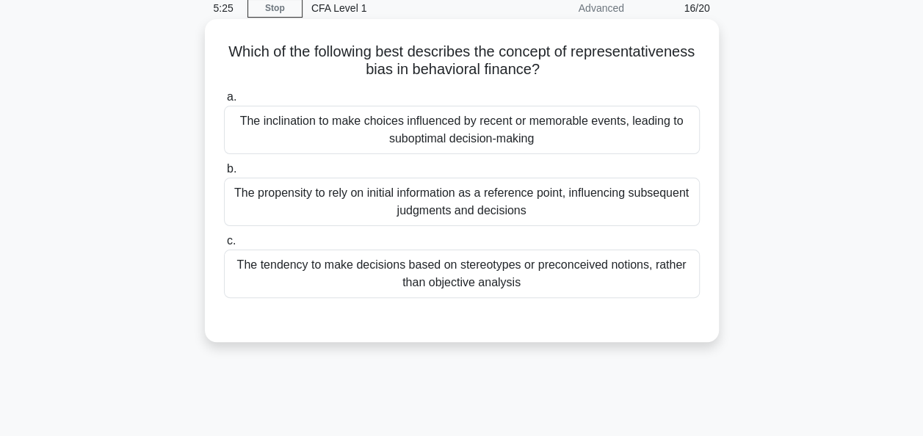
click at [475, 271] on div "The tendency to make decisions based on stereotypes or preconceived notions, ra…" at bounding box center [462, 274] width 476 height 48
click at [224, 246] on input "c. The tendency to make decisions based on stereotypes or preconceived notions,…" at bounding box center [224, 242] width 0 height 10
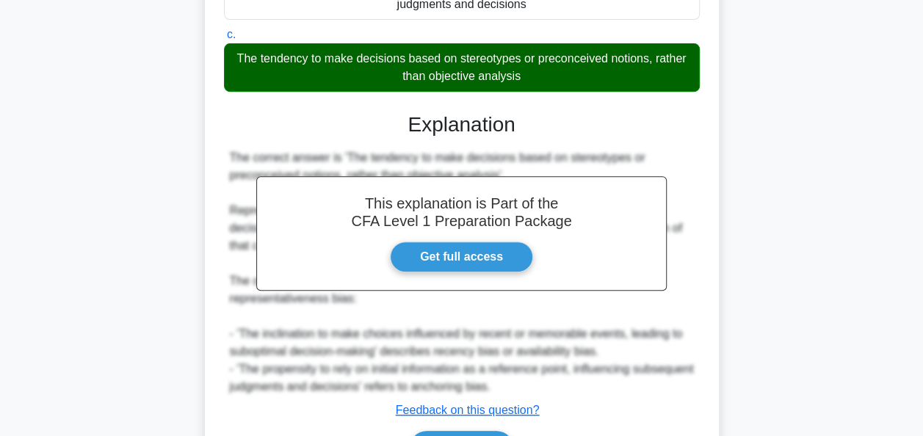
scroll to position [361, 0]
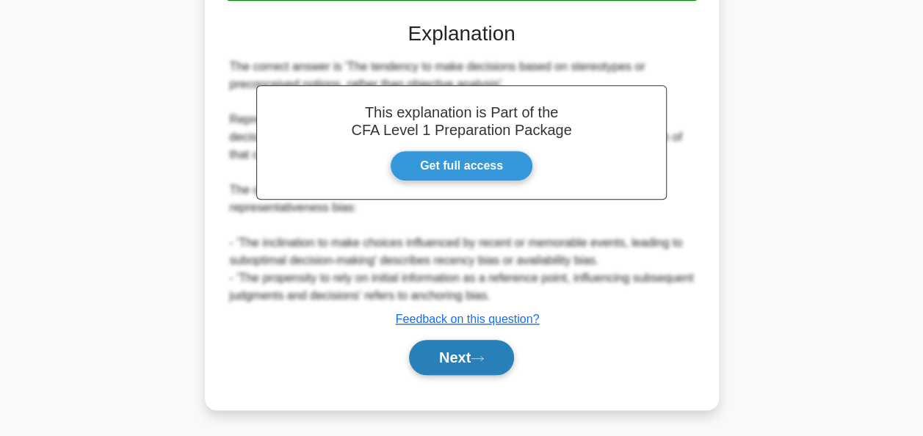
click at [478, 370] on button "Next" at bounding box center [461, 357] width 105 height 35
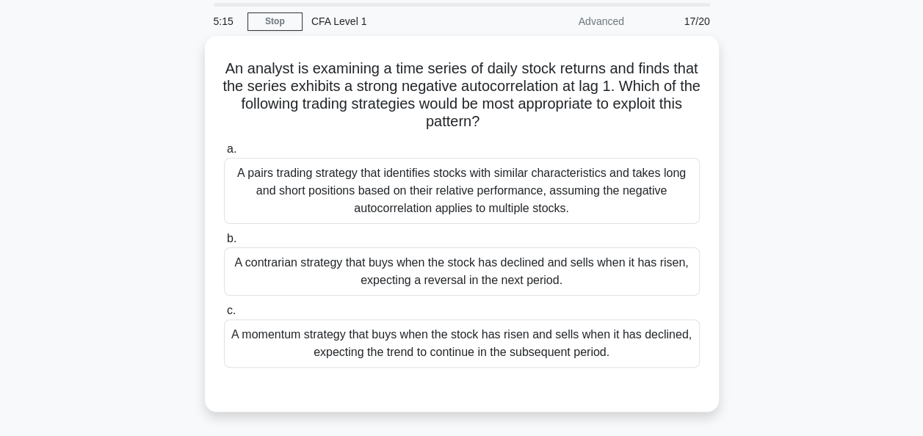
scroll to position [73, 0]
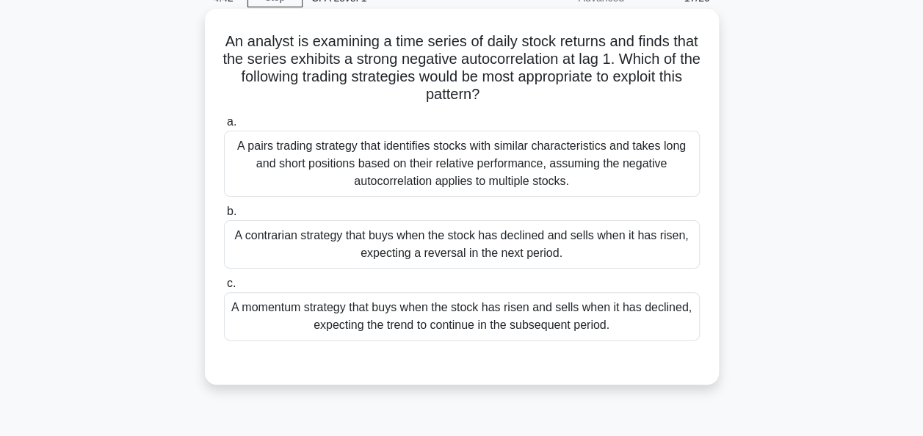
click at [429, 253] on div "A contrarian strategy that buys when the stock has declined and sells when it h…" at bounding box center [462, 244] width 476 height 48
click at [224, 217] on input "b. A contrarian strategy that buys when the stock has declined and sells when i…" at bounding box center [224, 212] width 0 height 10
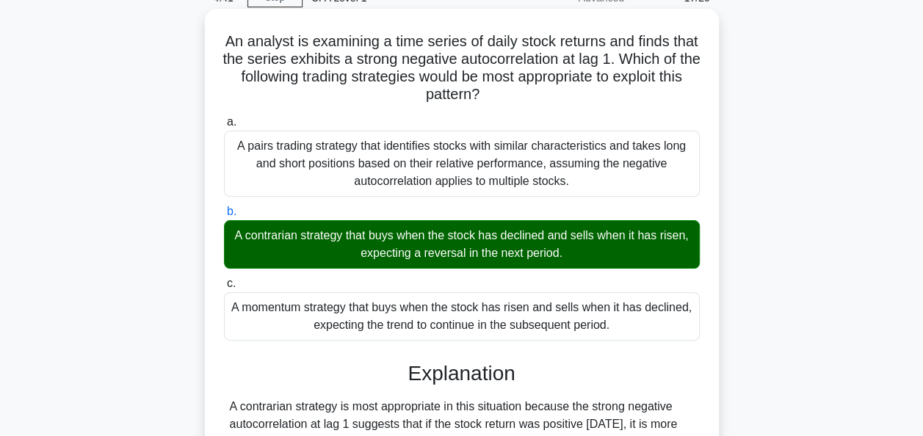
scroll to position [396, 0]
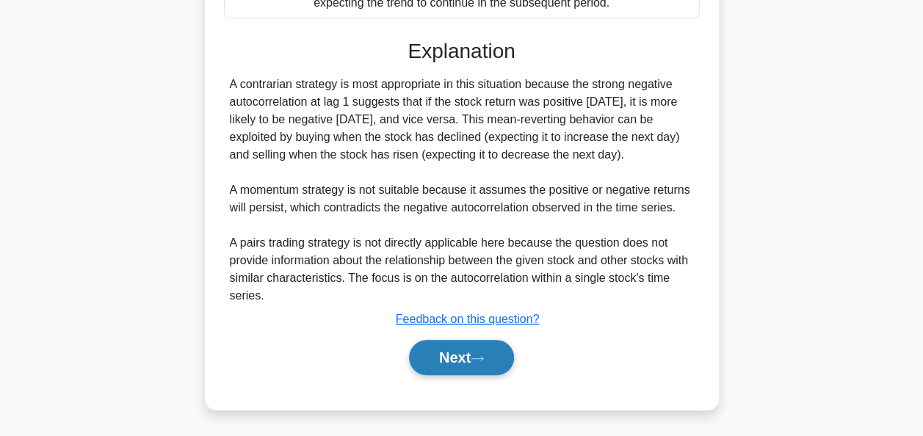
click at [463, 356] on button "Next" at bounding box center [461, 357] width 105 height 35
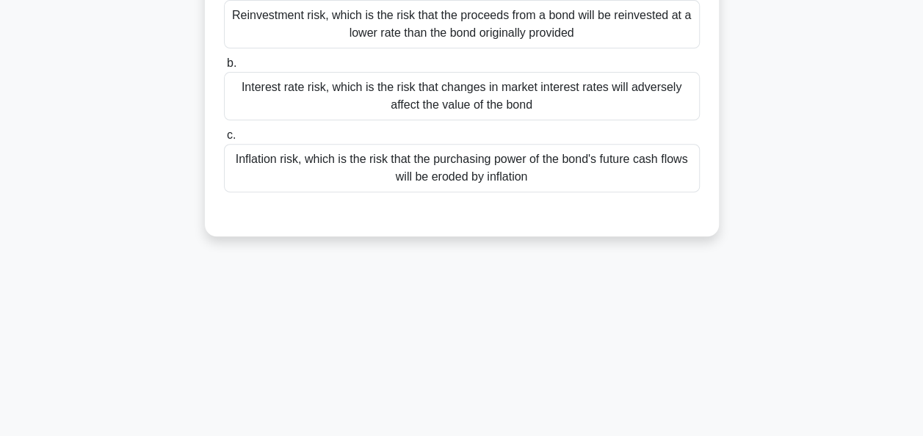
scroll to position [63, 0]
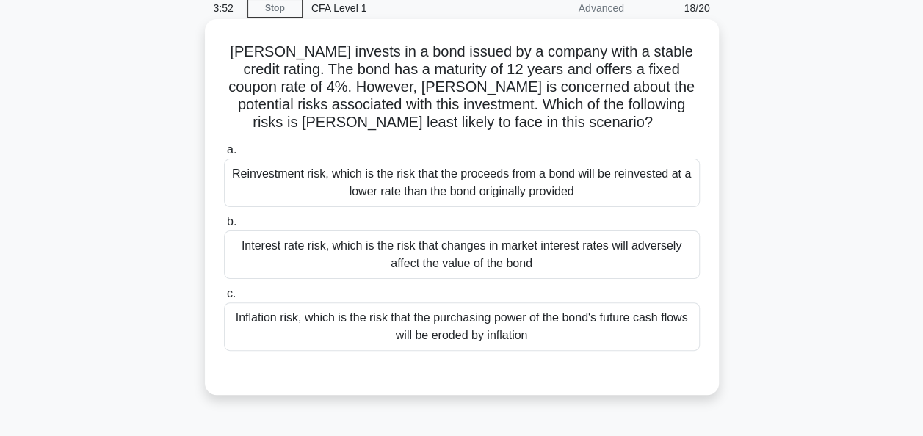
click at [454, 191] on div "Reinvestment risk, which is the risk that the proceeds from a bond will be rein…" at bounding box center [462, 183] width 476 height 48
click at [224, 155] on input "a. Reinvestment risk, which is the risk that the proceeds from a bond will be r…" at bounding box center [224, 150] width 0 height 10
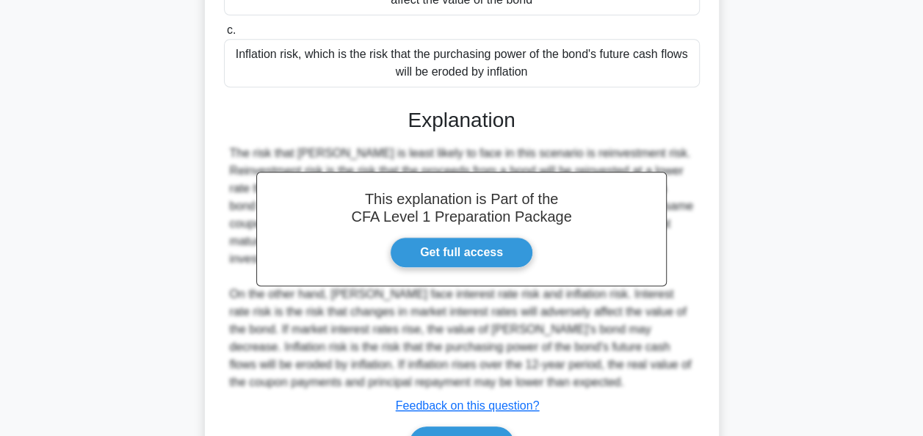
scroll to position [357, 0]
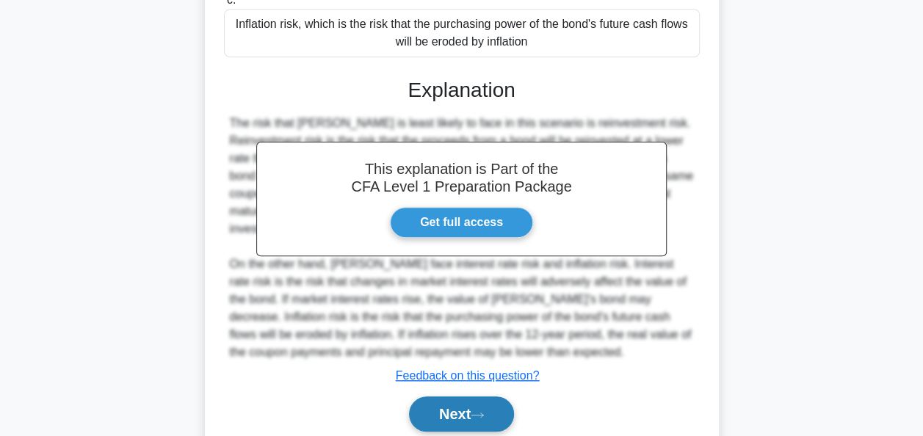
click at [462, 408] on button "Next" at bounding box center [461, 414] width 105 height 35
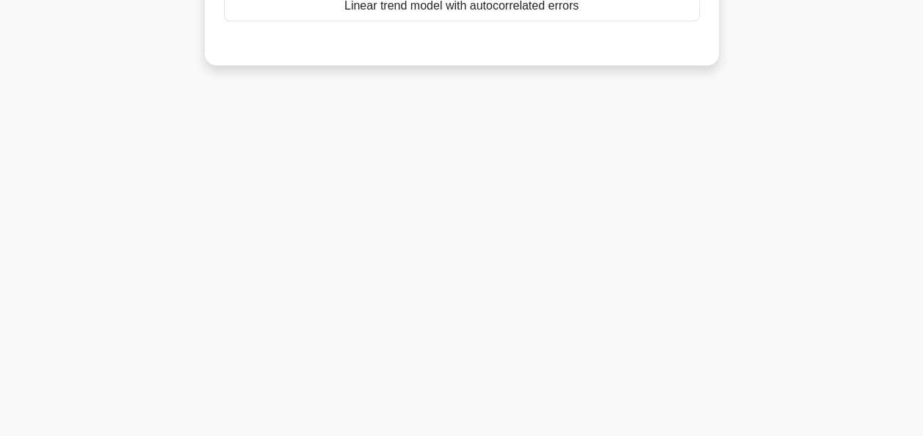
scroll to position [63, 0]
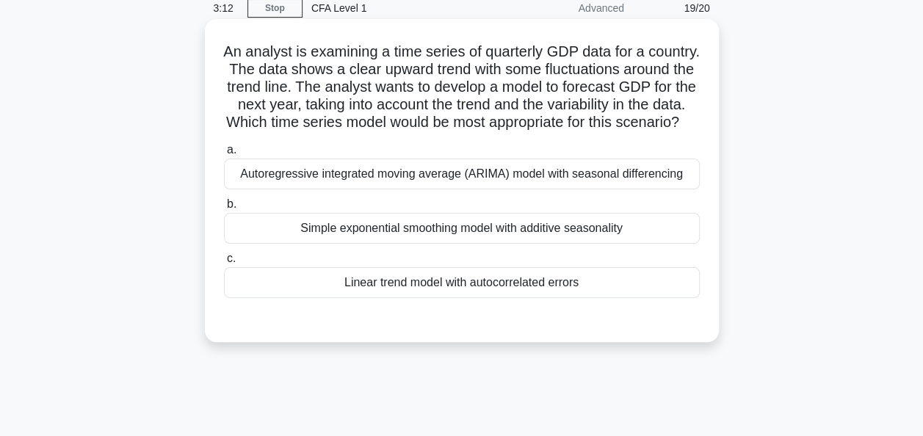
click at [406, 298] on div "Linear trend model with autocorrelated errors" at bounding box center [462, 282] width 476 height 31
click at [224, 264] on input "c. Linear trend model with autocorrelated errors" at bounding box center [224, 259] width 0 height 10
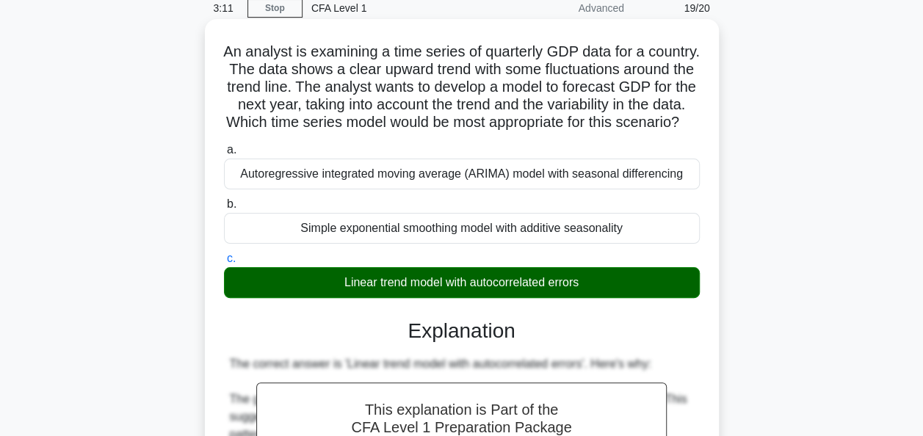
scroll to position [430, 0]
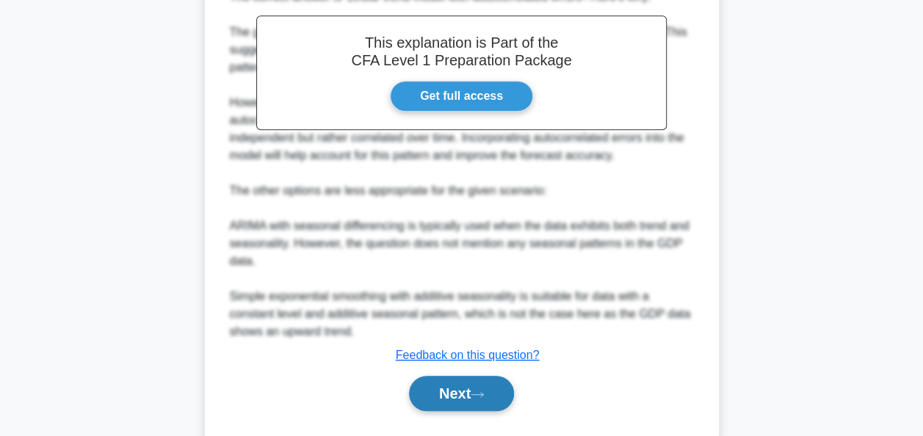
click at [455, 403] on button "Next" at bounding box center [461, 393] width 105 height 35
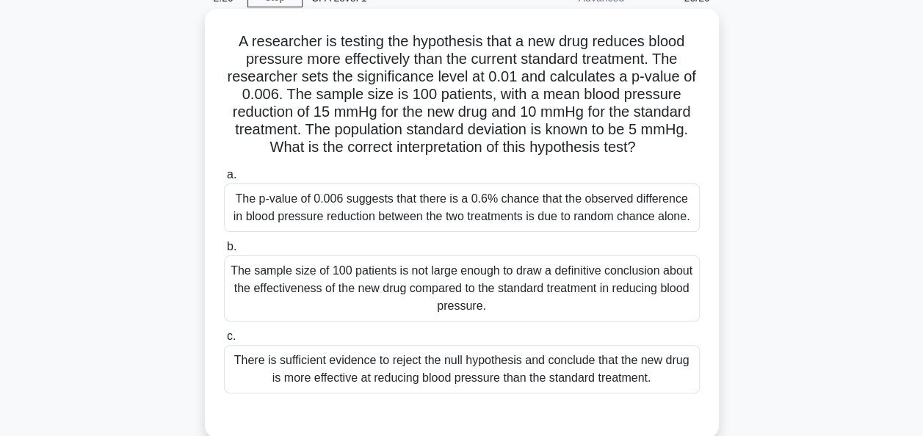
scroll to position [147, 0]
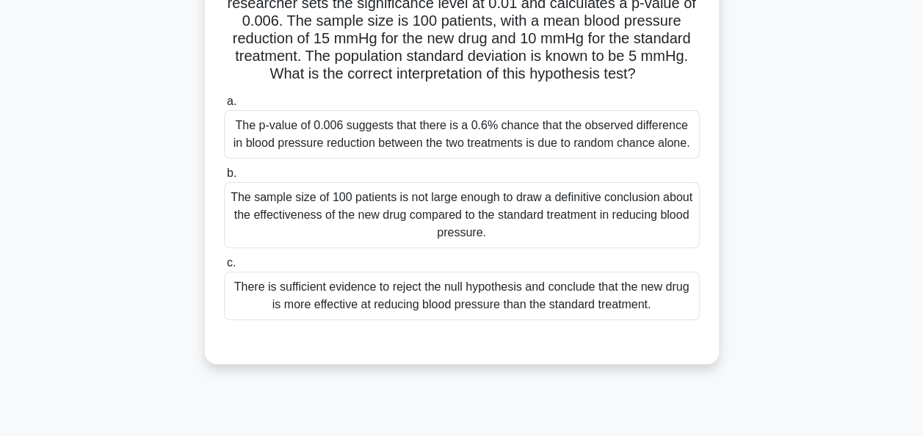
click at [375, 305] on div "There is sufficient evidence to reject the null hypothesis and conclude that th…" at bounding box center [462, 296] width 476 height 48
click at [224, 268] on input "c. There is sufficient evidence to reject the null hypothesis and conclude that…" at bounding box center [224, 264] width 0 height 10
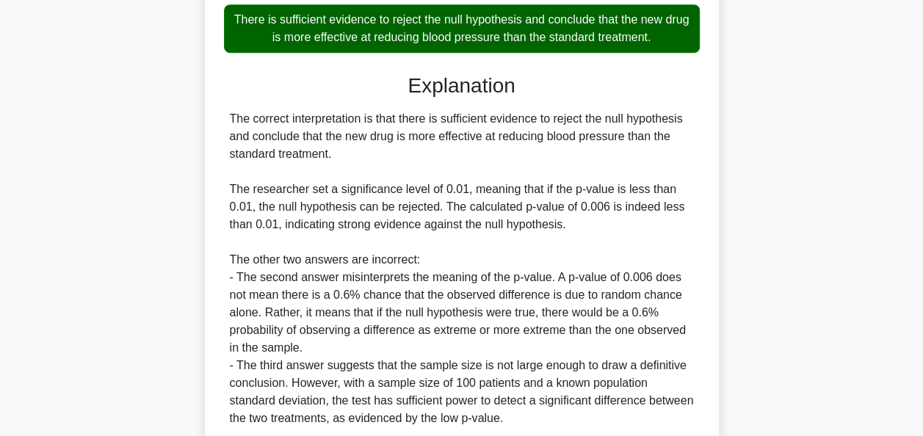
scroll to position [537, 0]
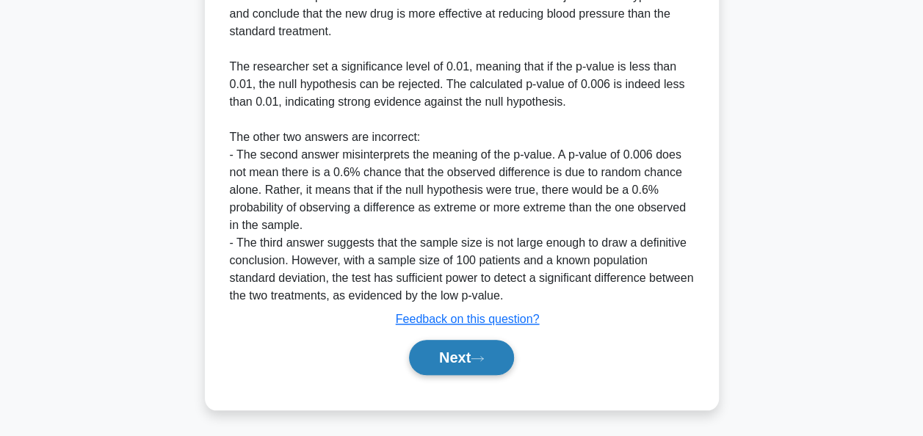
click at [429, 351] on button "Next" at bounding box center [461, 357] width 105 height 35
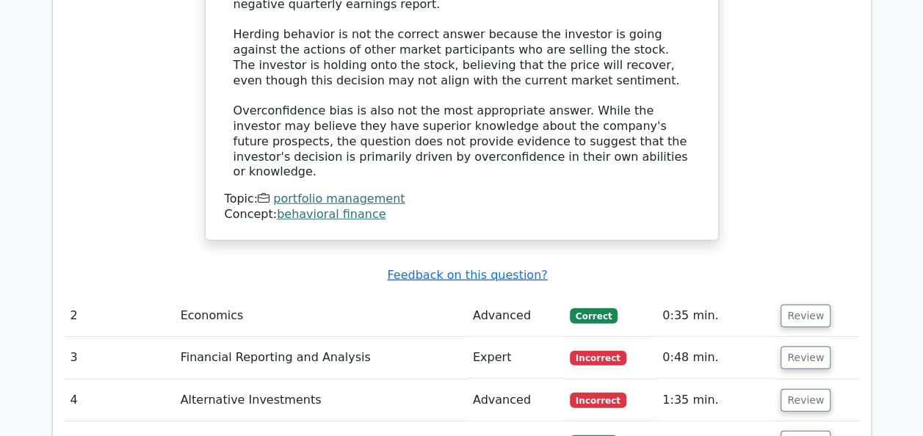
scroll to position [2057, 0]
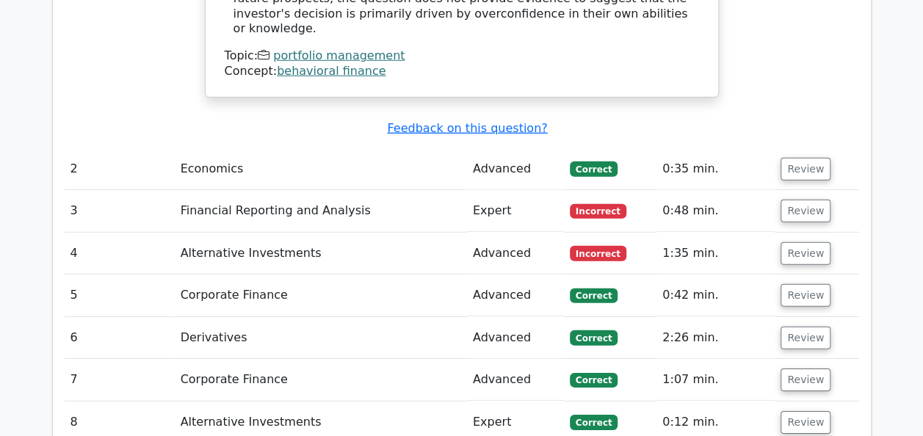
click at [248, 190] on td "Financial Reporting and Analysis" at bounding box center [321, 211] width 292 height 42
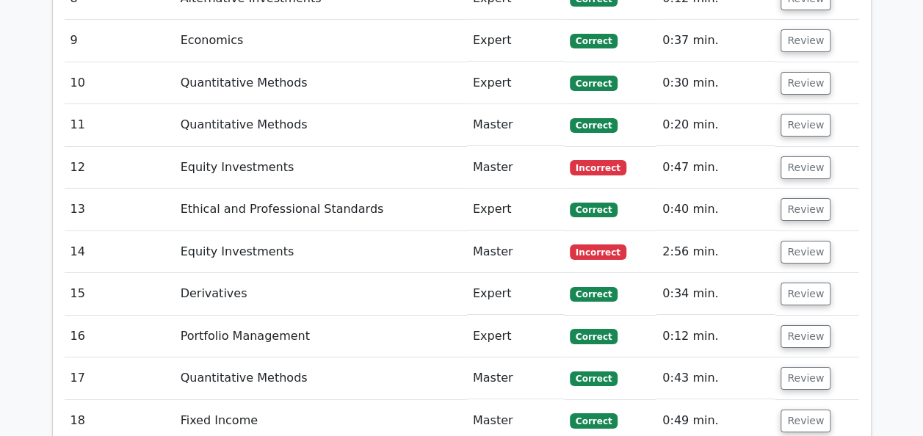
scroll to position [2498, 0]
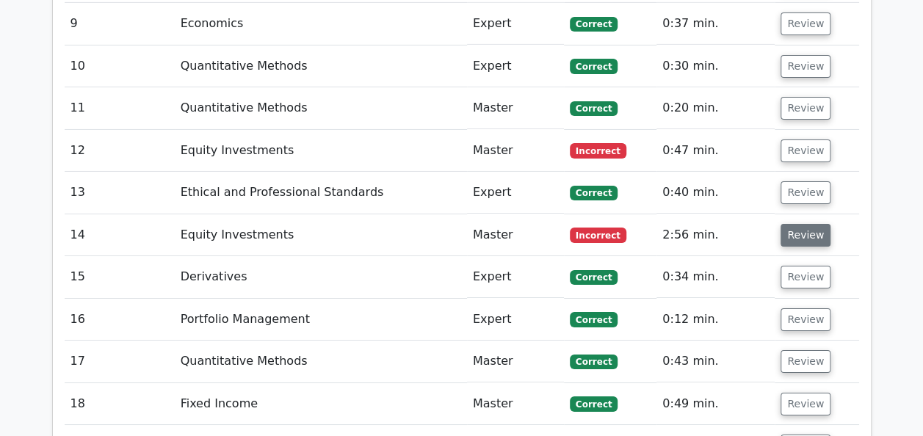
click at [804, 224] on button "Review" at bounding box center [806, 235] width 50 height 23
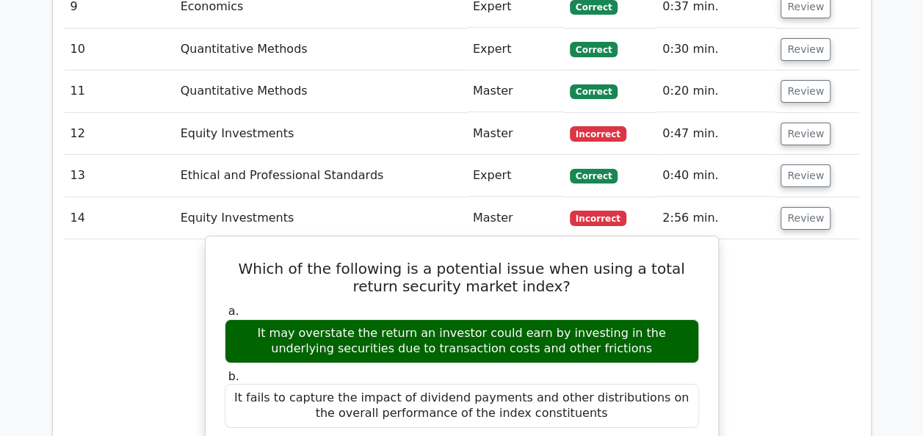
scroll to position [2351, 0]
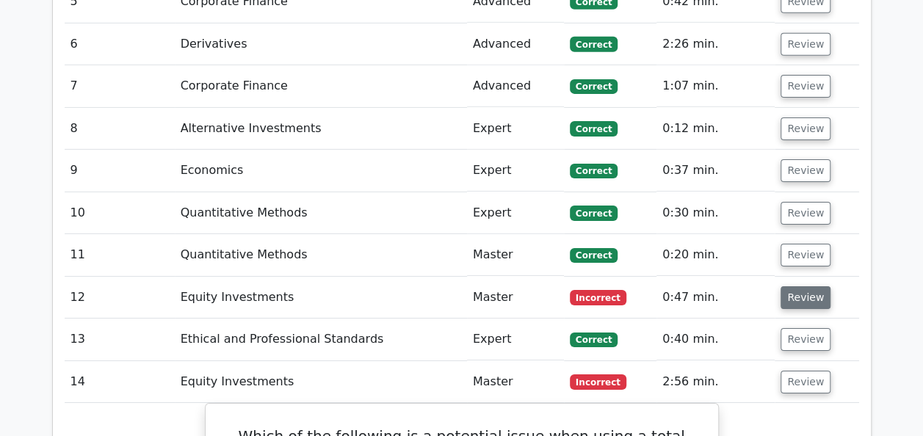
click at [811, 286] on button "Review" at bounding box center [806, 297] width 50 height 23
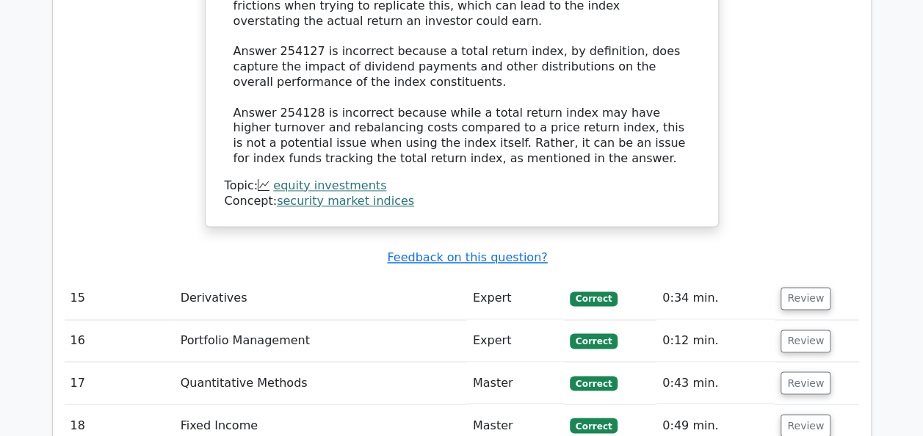
scroll to position [3820, 0]
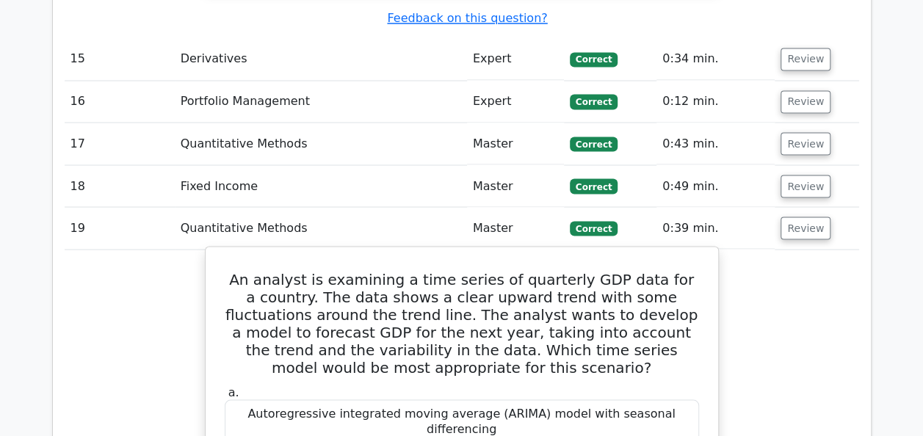
drag, startPoint x: 250, startPoint y: 101, endPoint x: 596, endPoint y: 322, distance: 410.2
copy div "An analyst is examining a time series of quarterly GDP data for a country. The …"
